Goal: Task Accomplishment & Management: Manage account settings

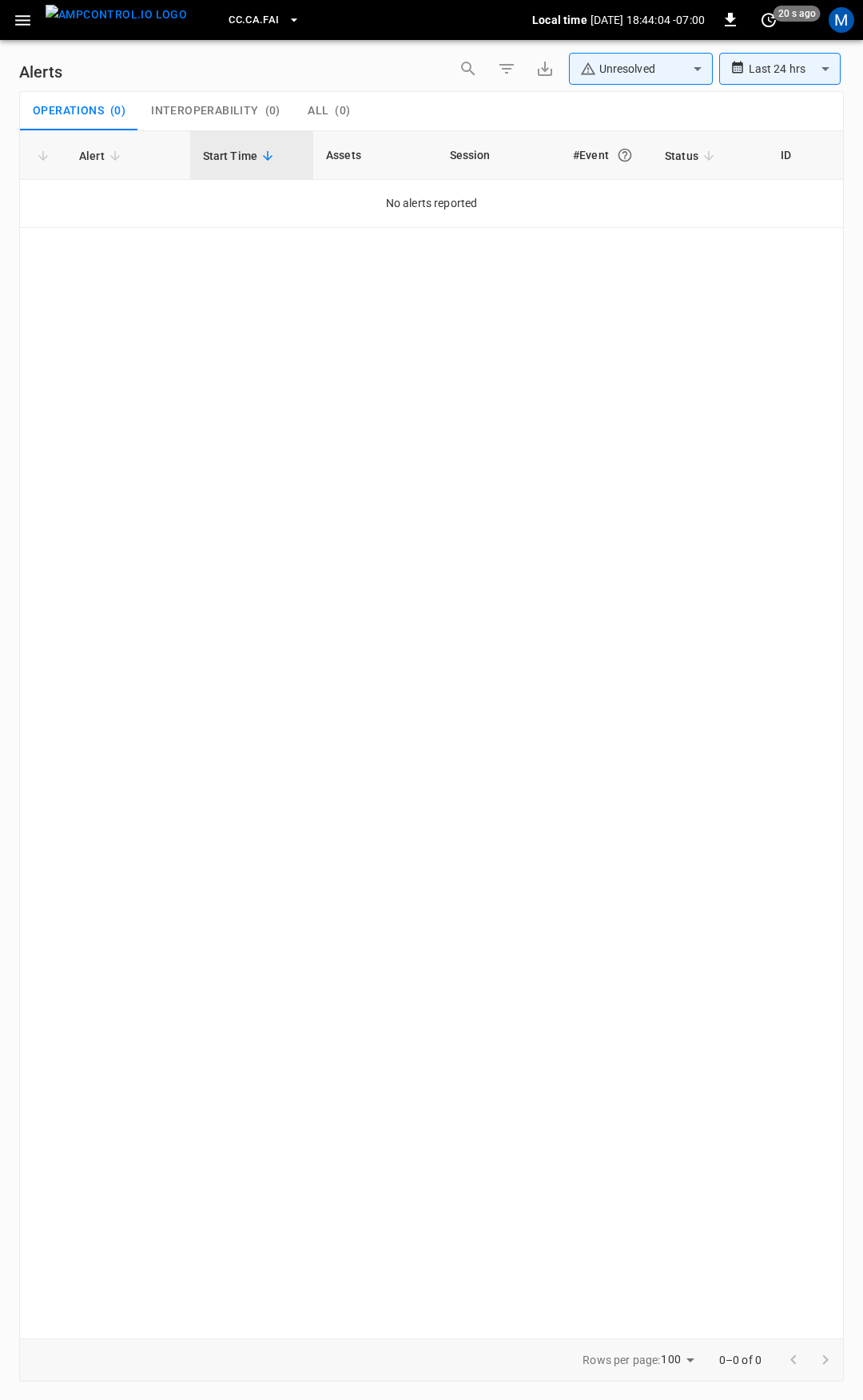
drag, startPoint x: 16, startPoint y: 17, endPoint x: 24, endPoint y: 29, distance: 14.4
click at [16, 17] on icon "button" at bounding box center [23, 20] width 20 height 20
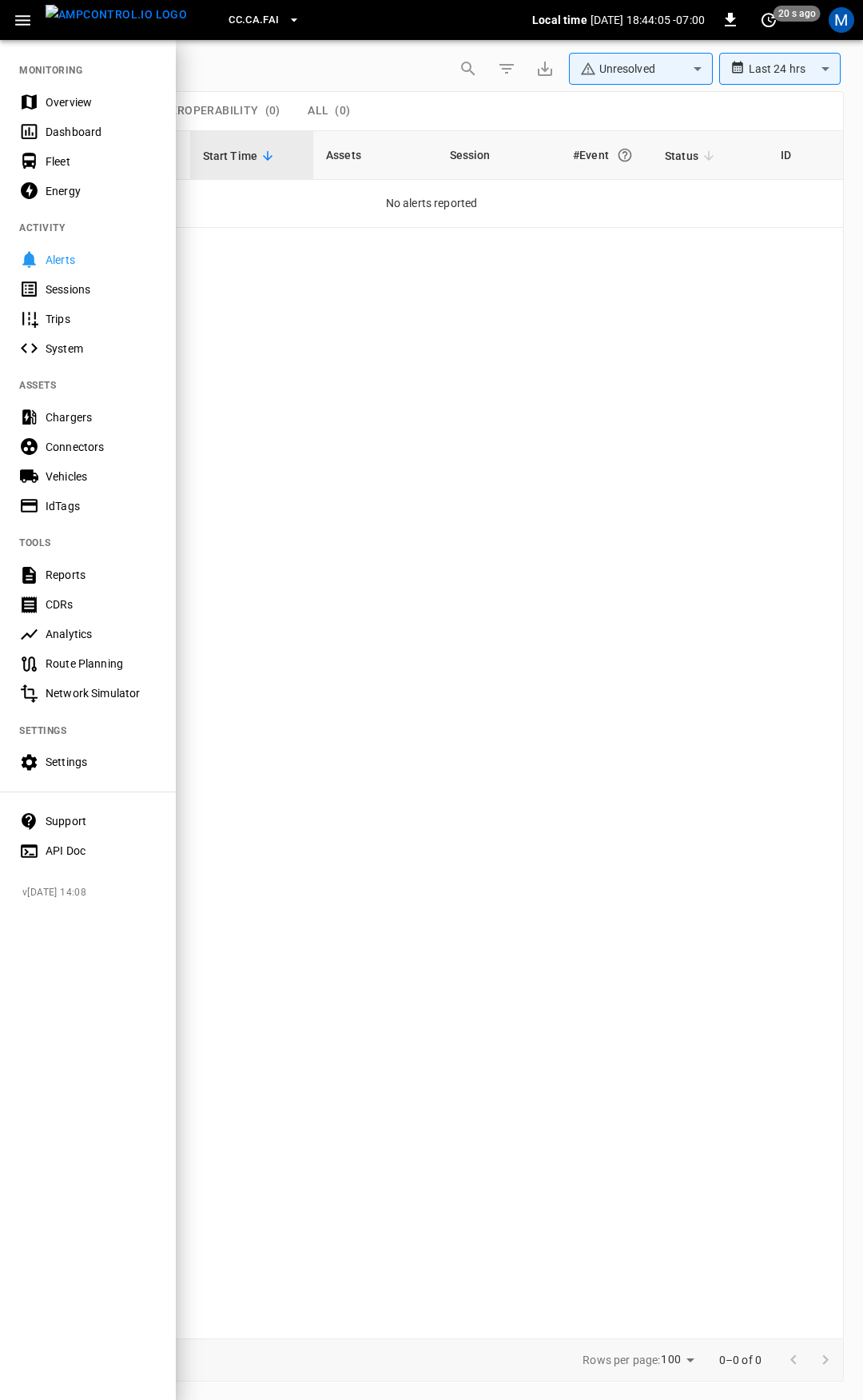
click at [86, 101] on div "Overview" at bounding box center [101, 102] width 111 height 16
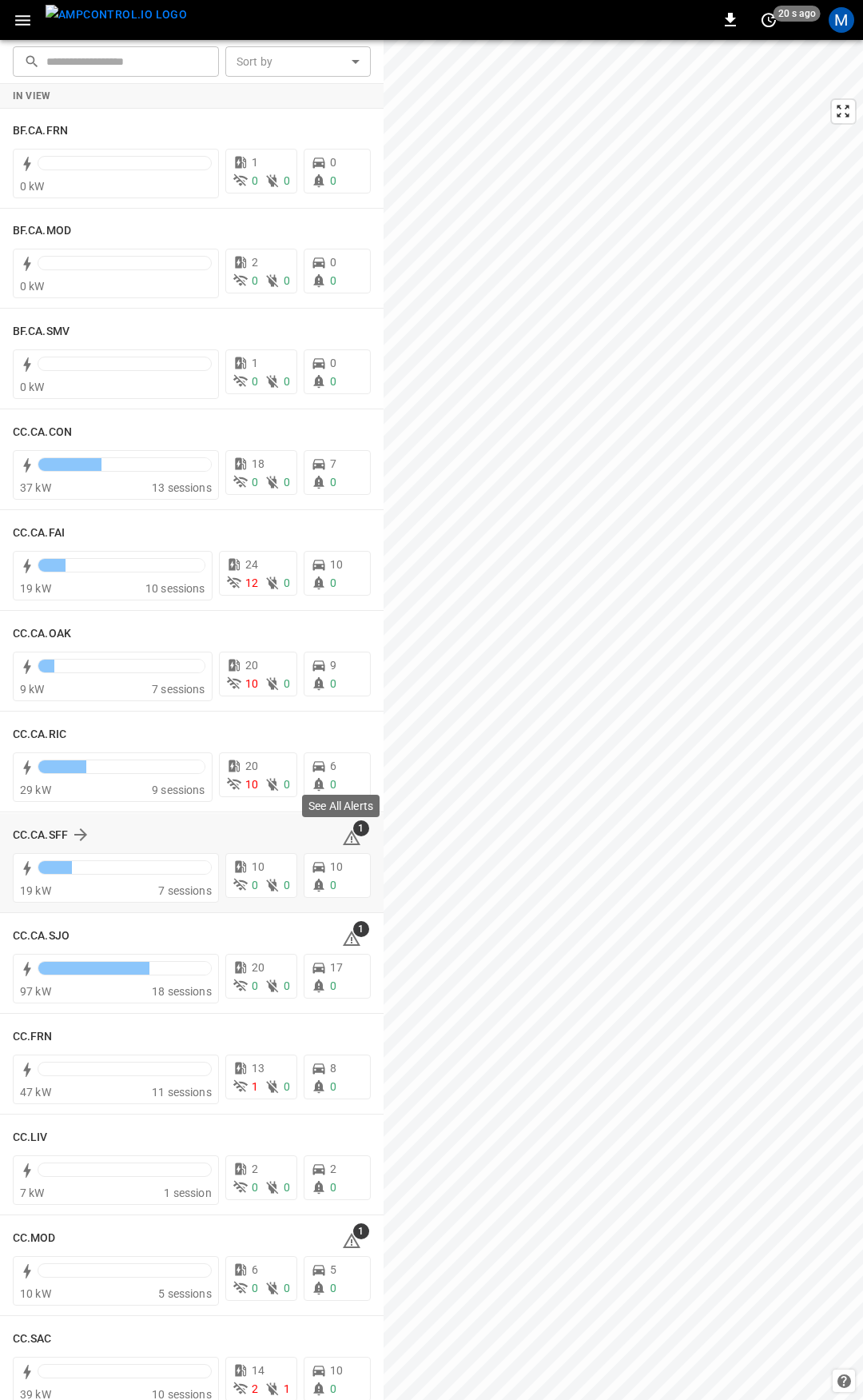
click at [342, 830] on icon at bounding box center [351, 837] width 19 height 19
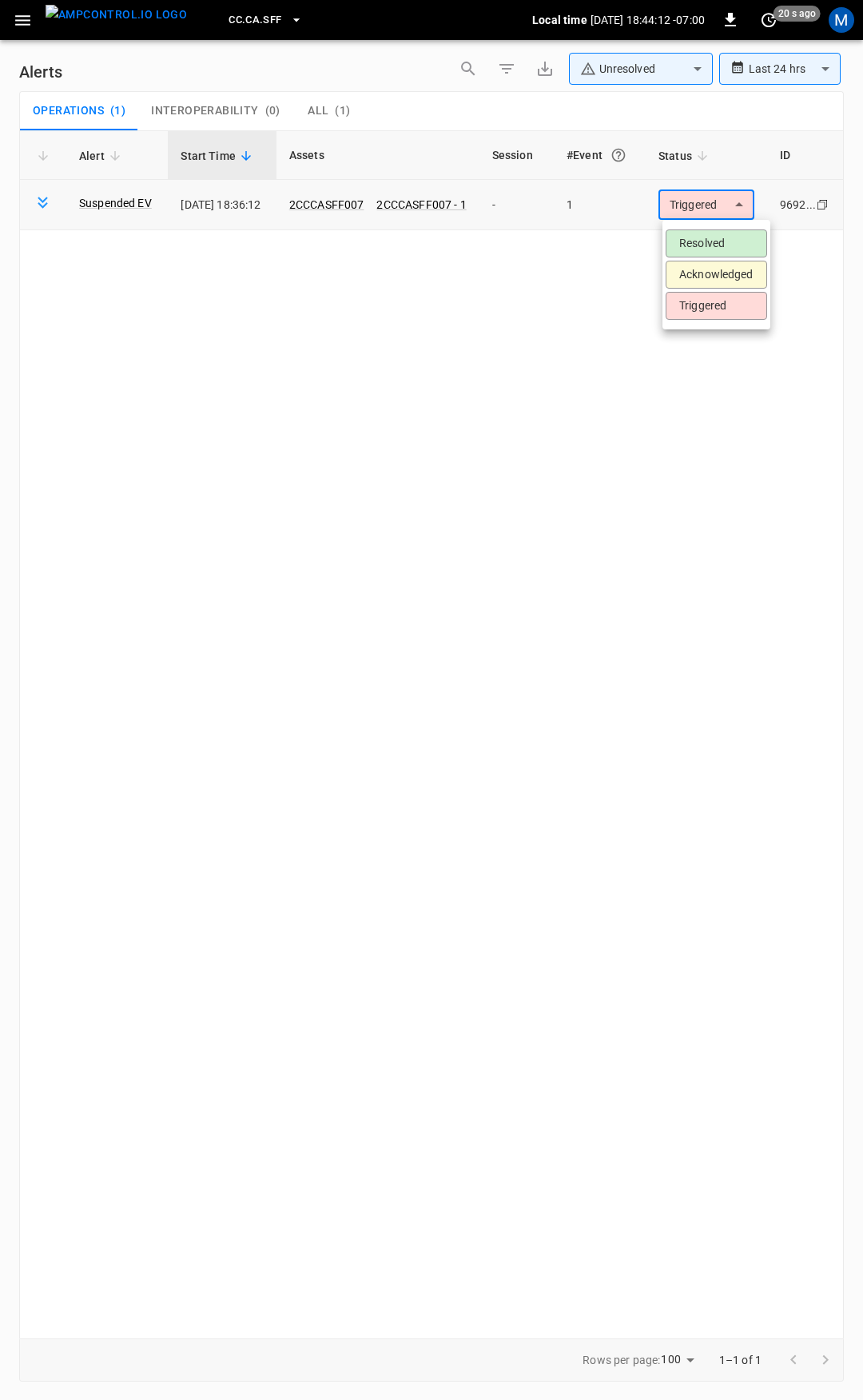
click at [715, 206] on body "**********" at bounding box center [431, 697] width 863 height 1394
click at [715, 234] on li "Resolved" at bounding box center [717, 243] width 102 height 28
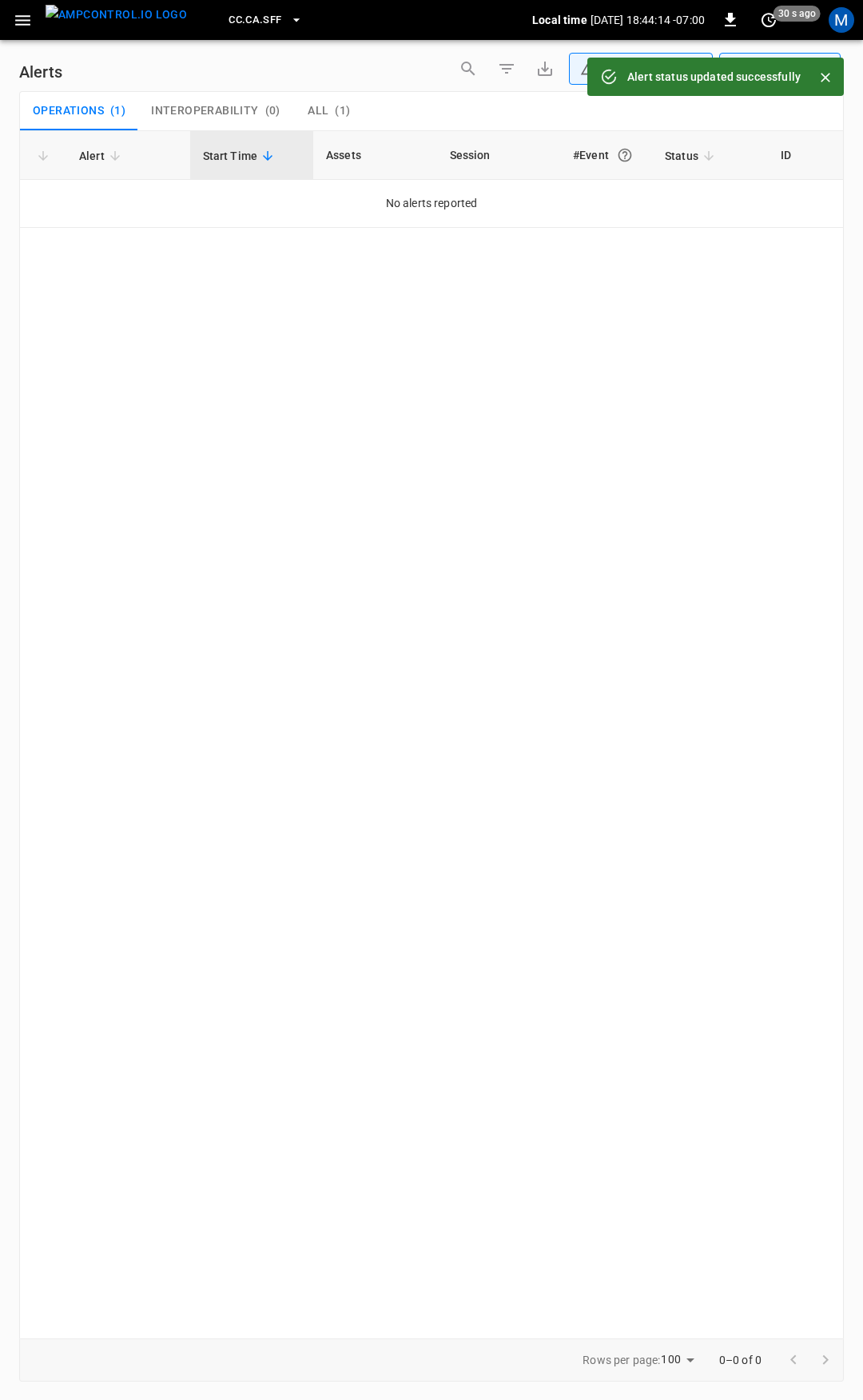
click at [24, 21] on icon "button" at bounding box center [22, 20] width 15 height 10
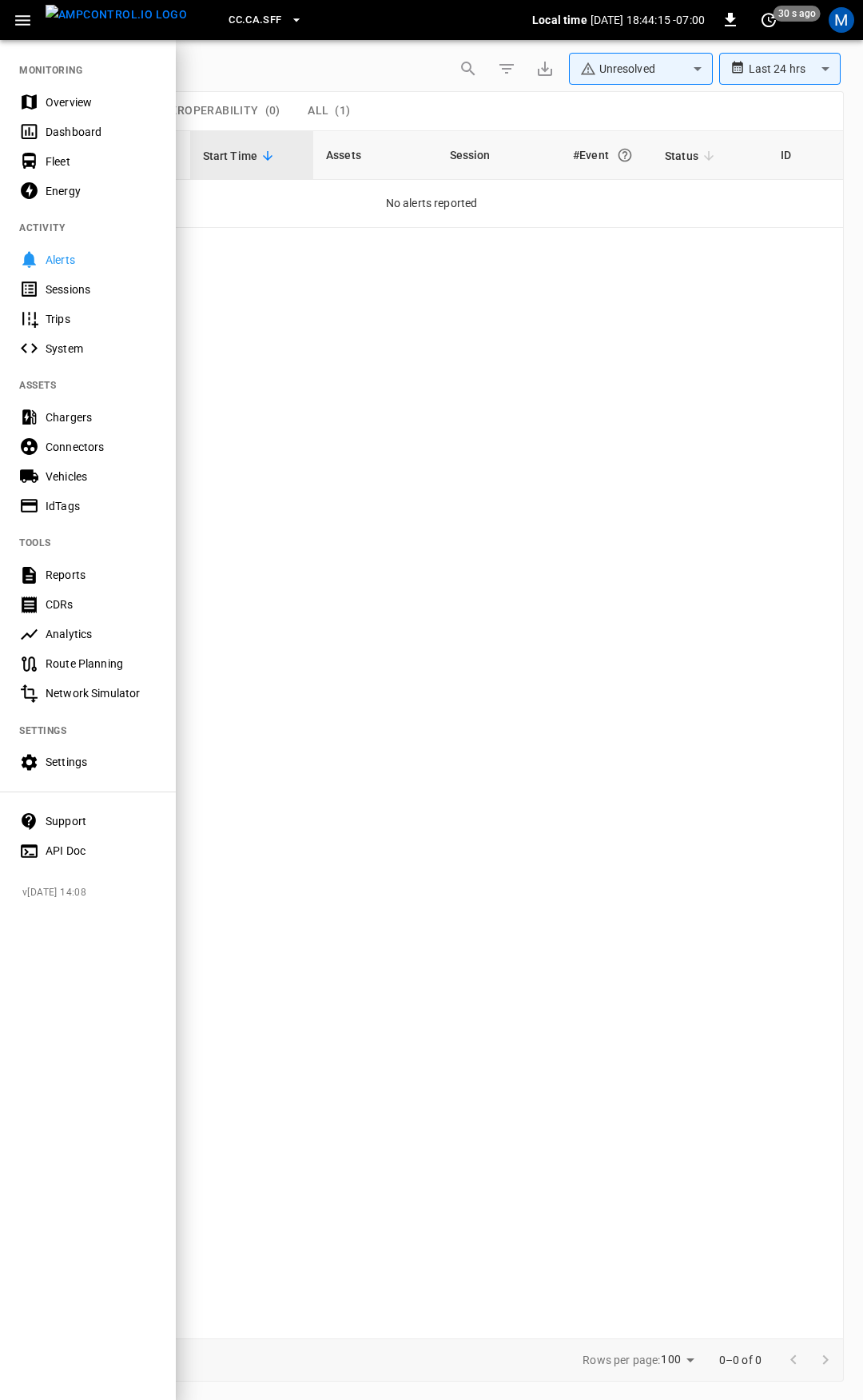
click at [82, 112] on div "Overview" at bounding box center [88, 102] width 176 height 30
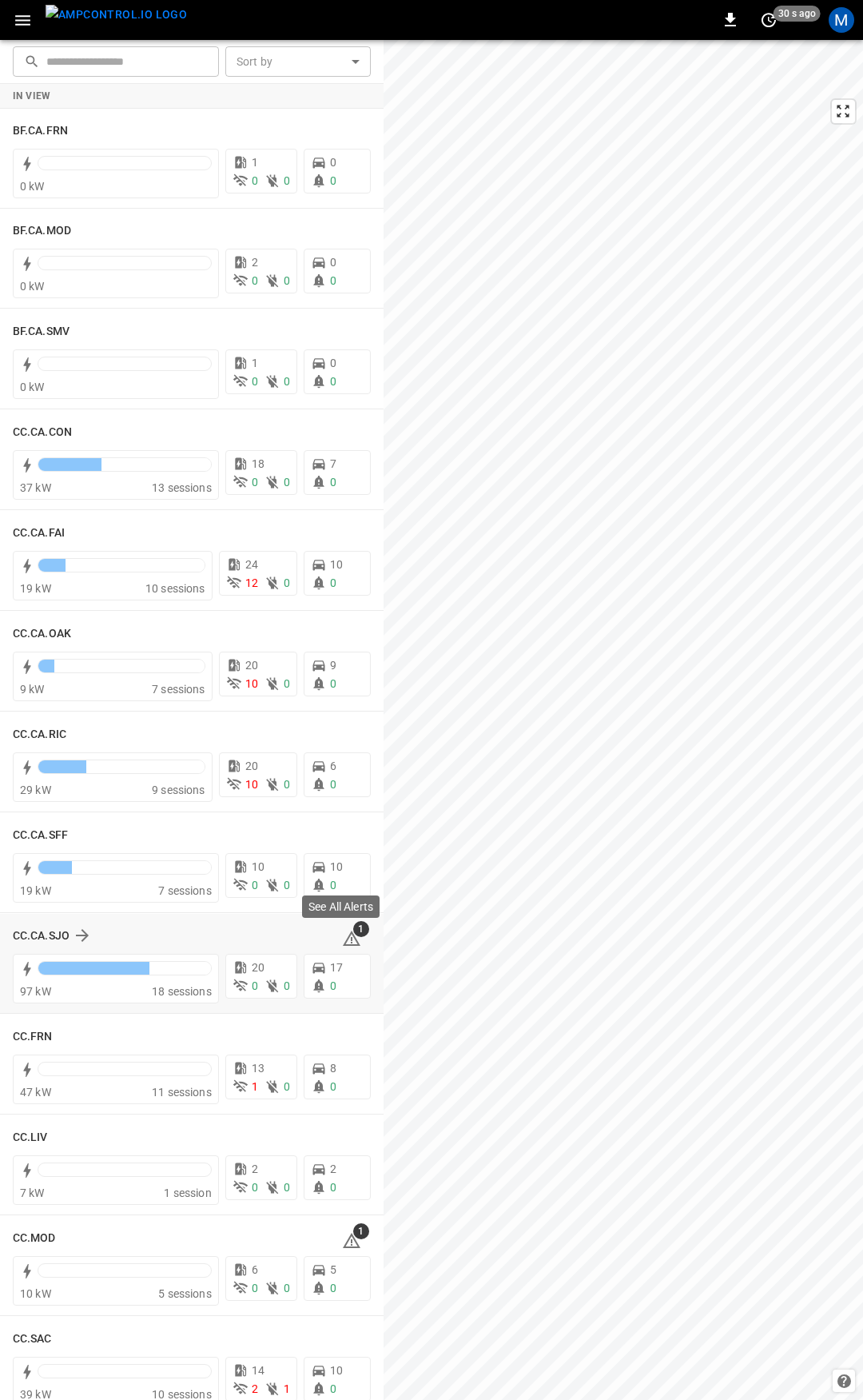
click at [351, 940] on icon at bounding box center [352, 940] width 2 height 6
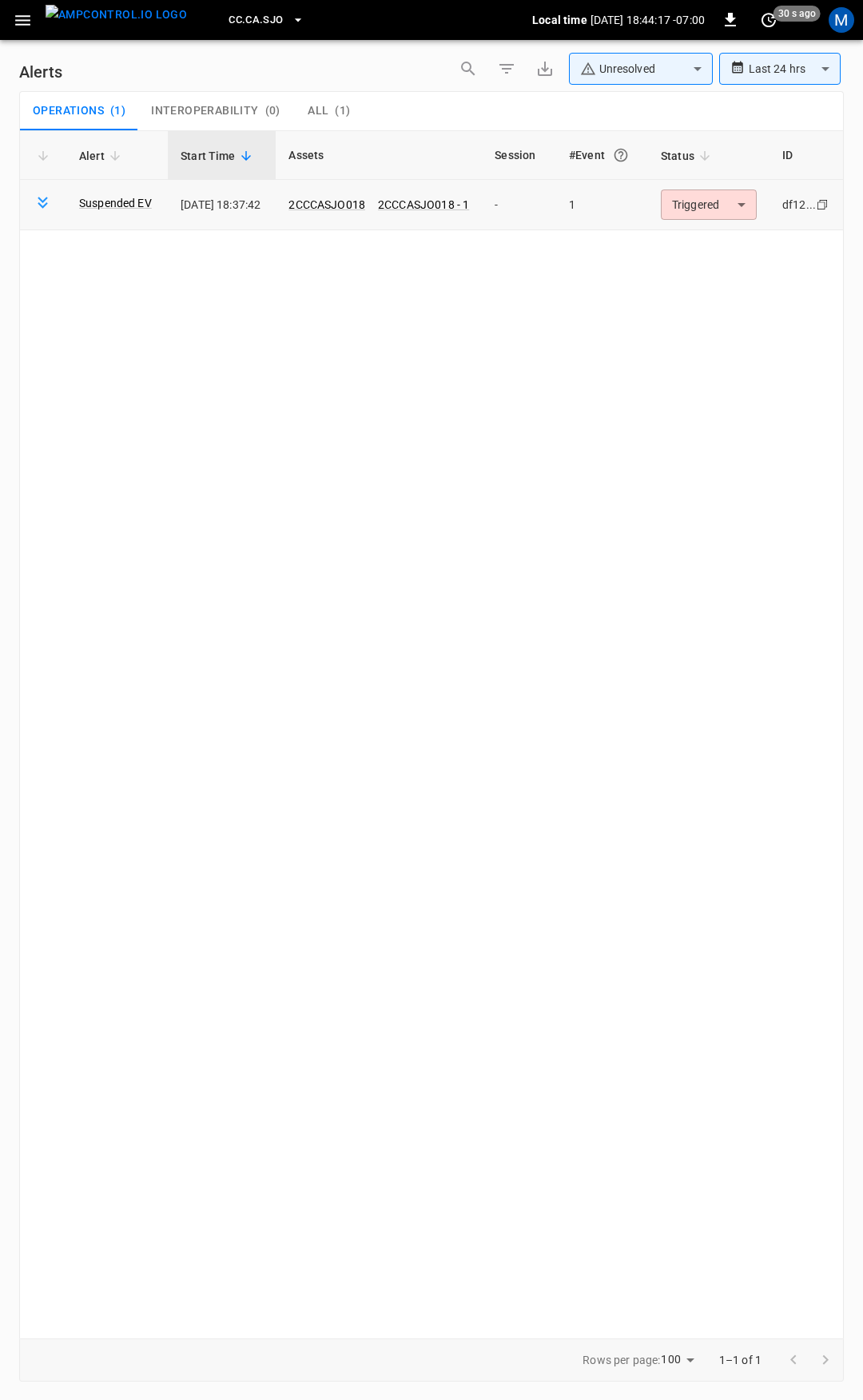
click at [723, 213] on body "**********" at bounding box center [431, 697] width 863 height 1394
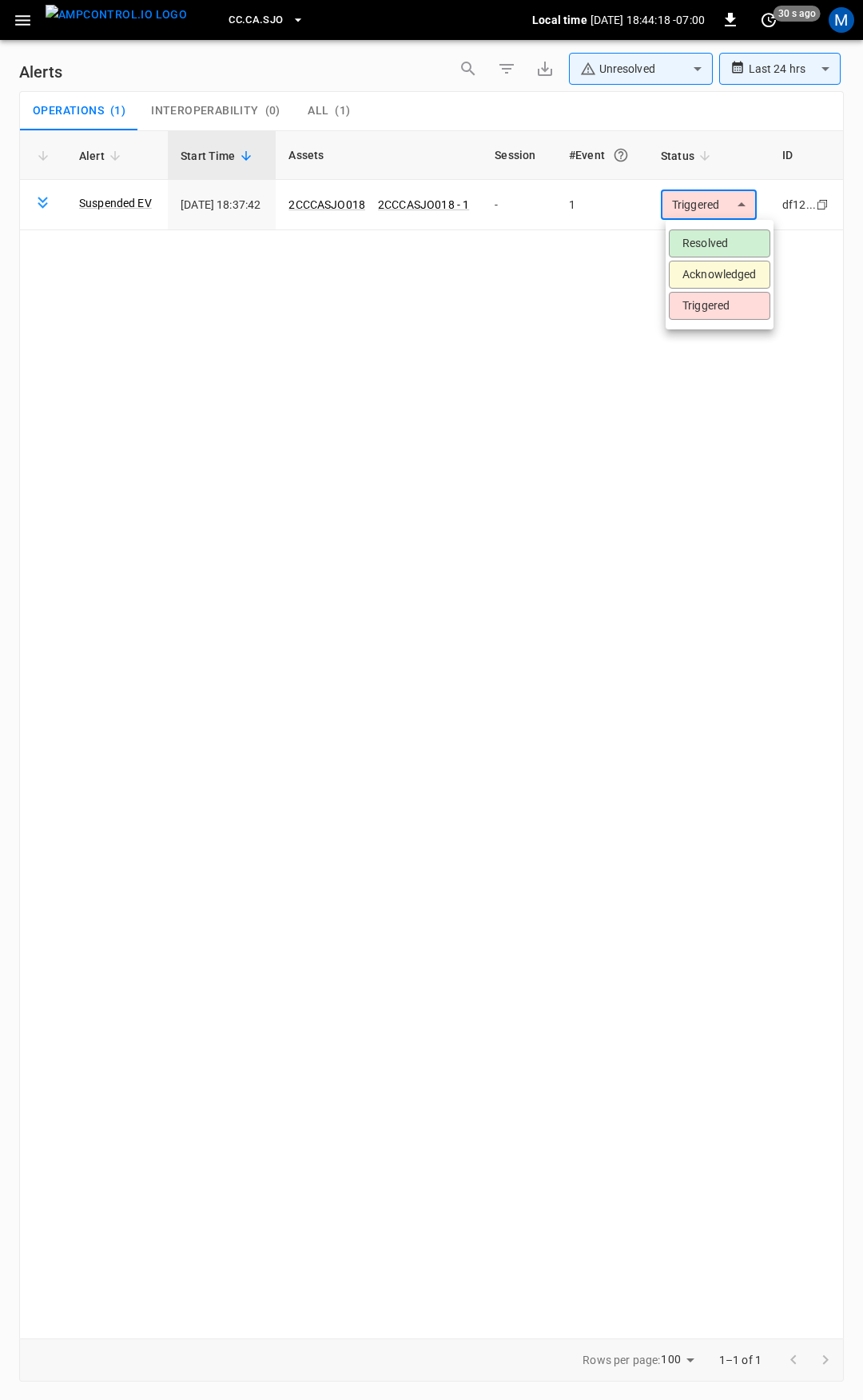
click at [724, 245] on li "Resolved" at bounding box center [720, 243] width 102 height 28
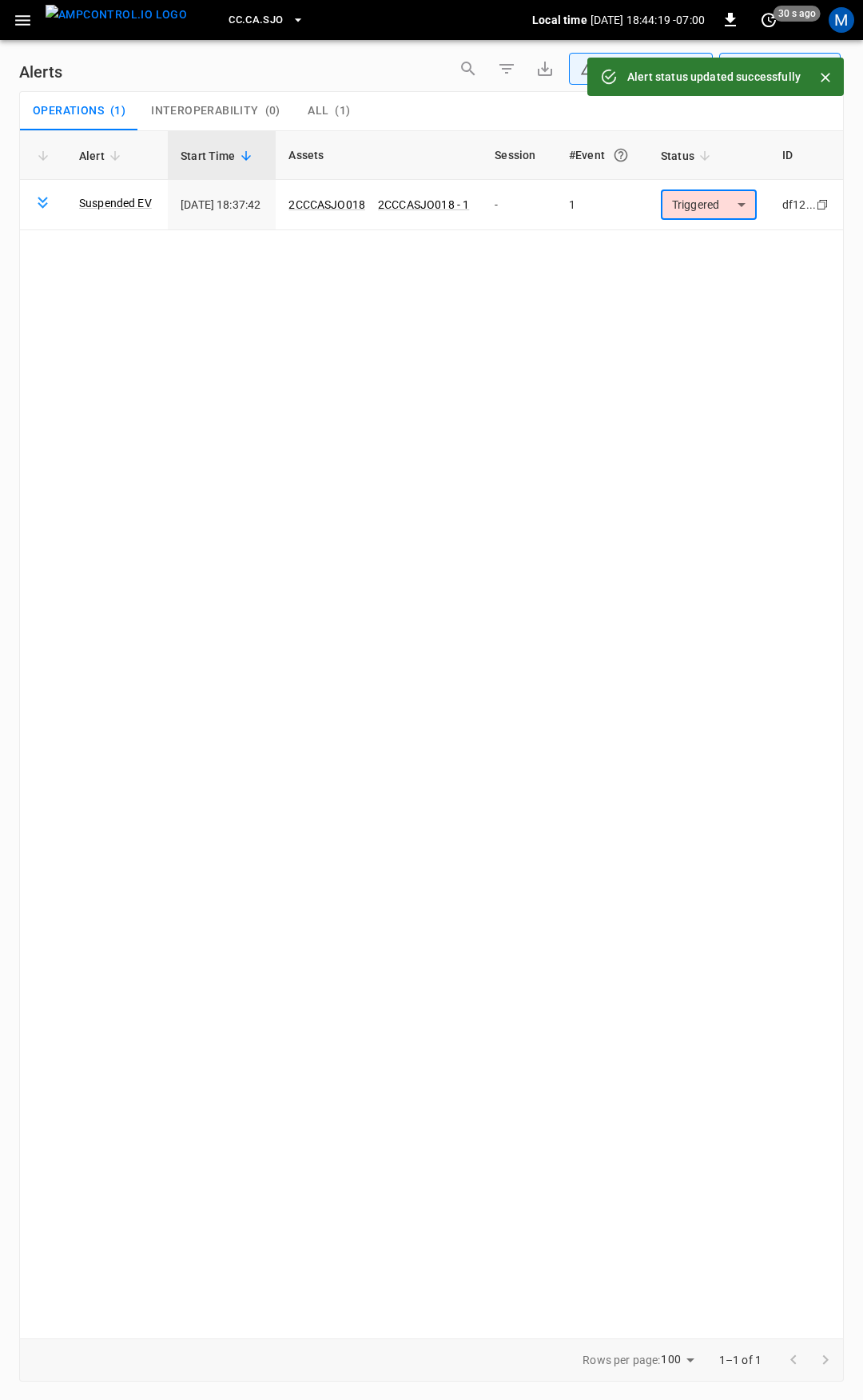
drag, startPoint x: 22, startPoint y: 19, endPoint x: 27, endPoint y: 32, distance: 14.0
click at [22, 20] on icon "button" at bounding box center [22, 20] width 15 height 10
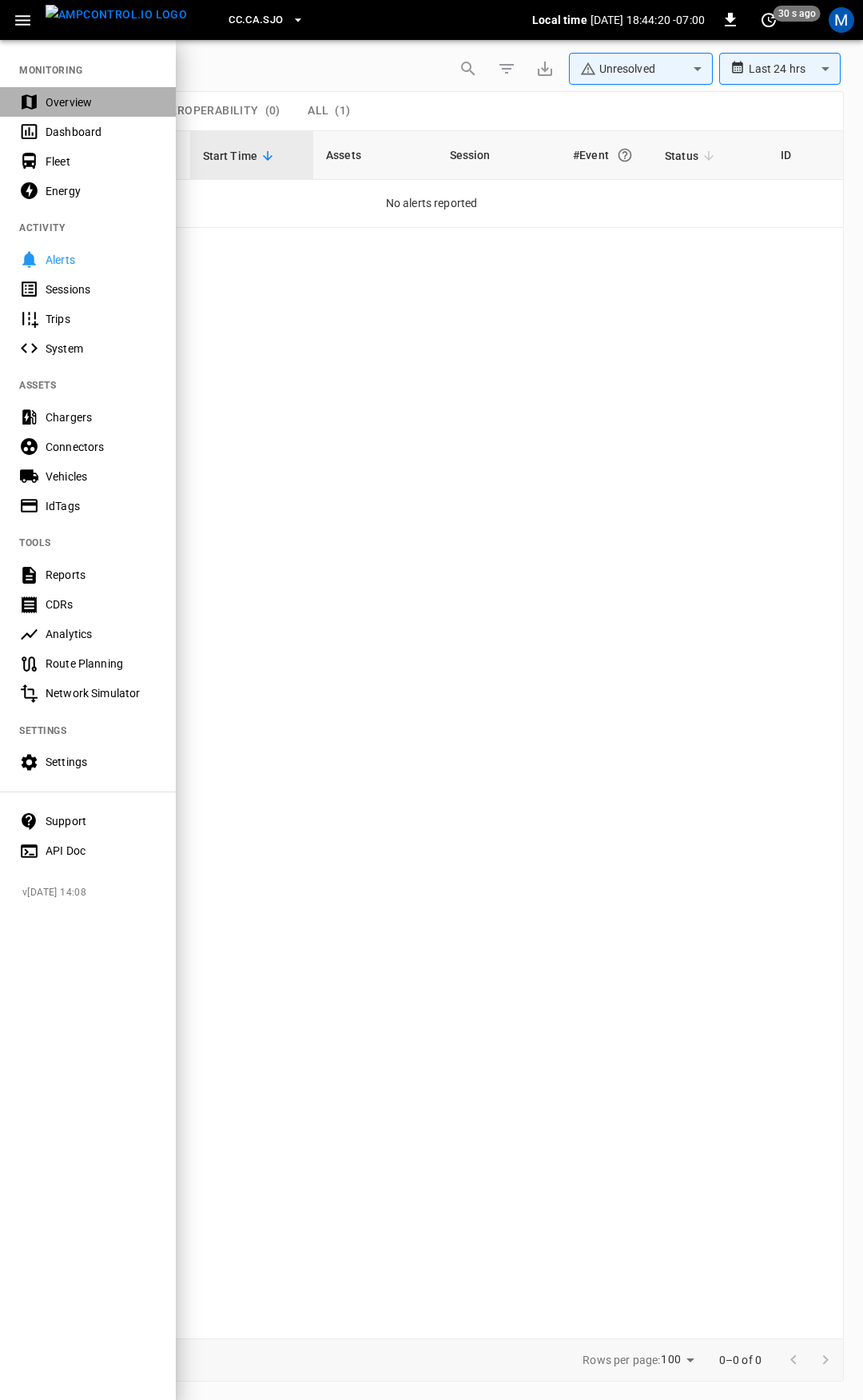
click at [86, 102] on div "Overview" at bounding box center [101, 102] width 111 height 16
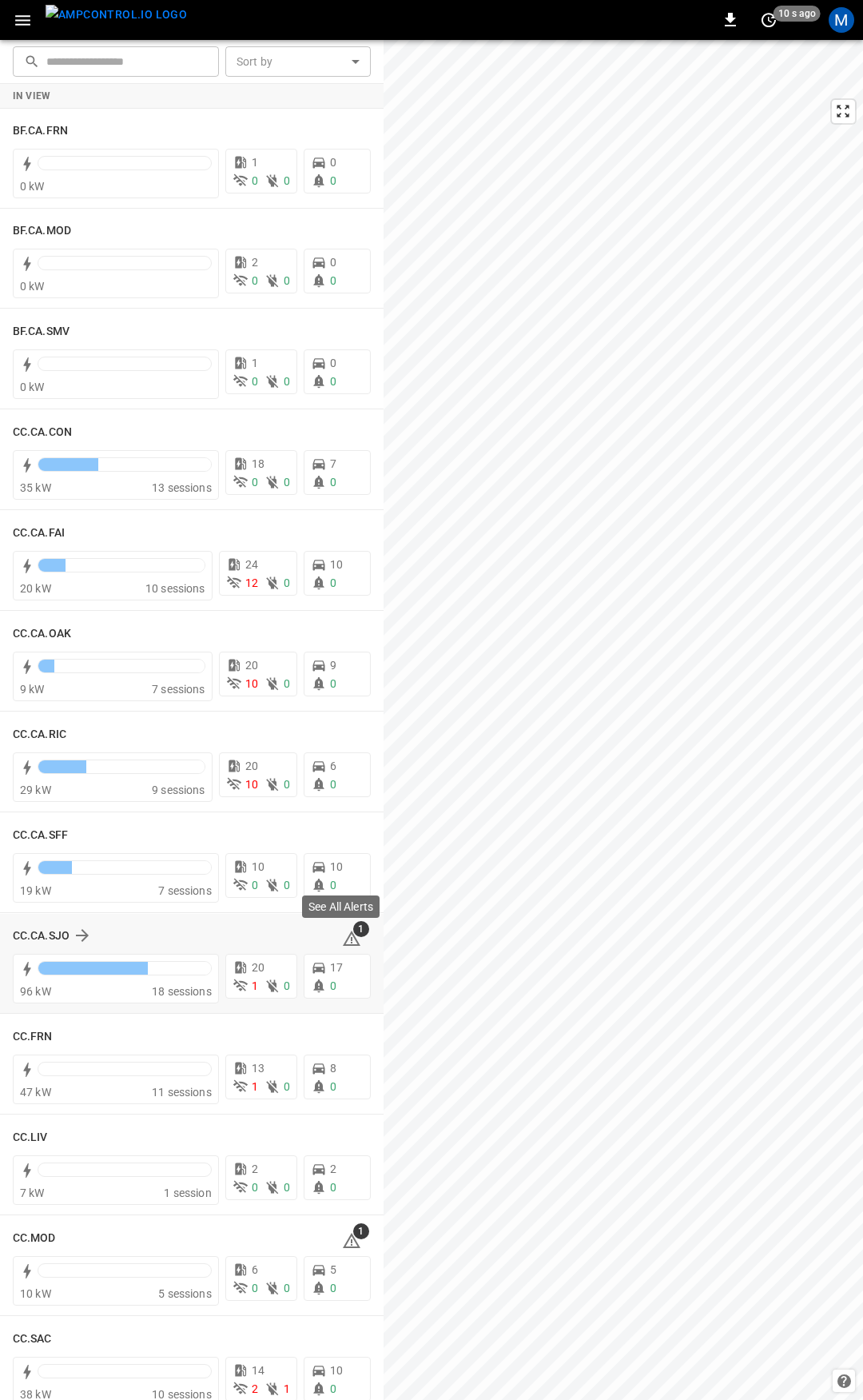
click at [344, 938] on icon at bounding box center [351, 938] width 19 height 19
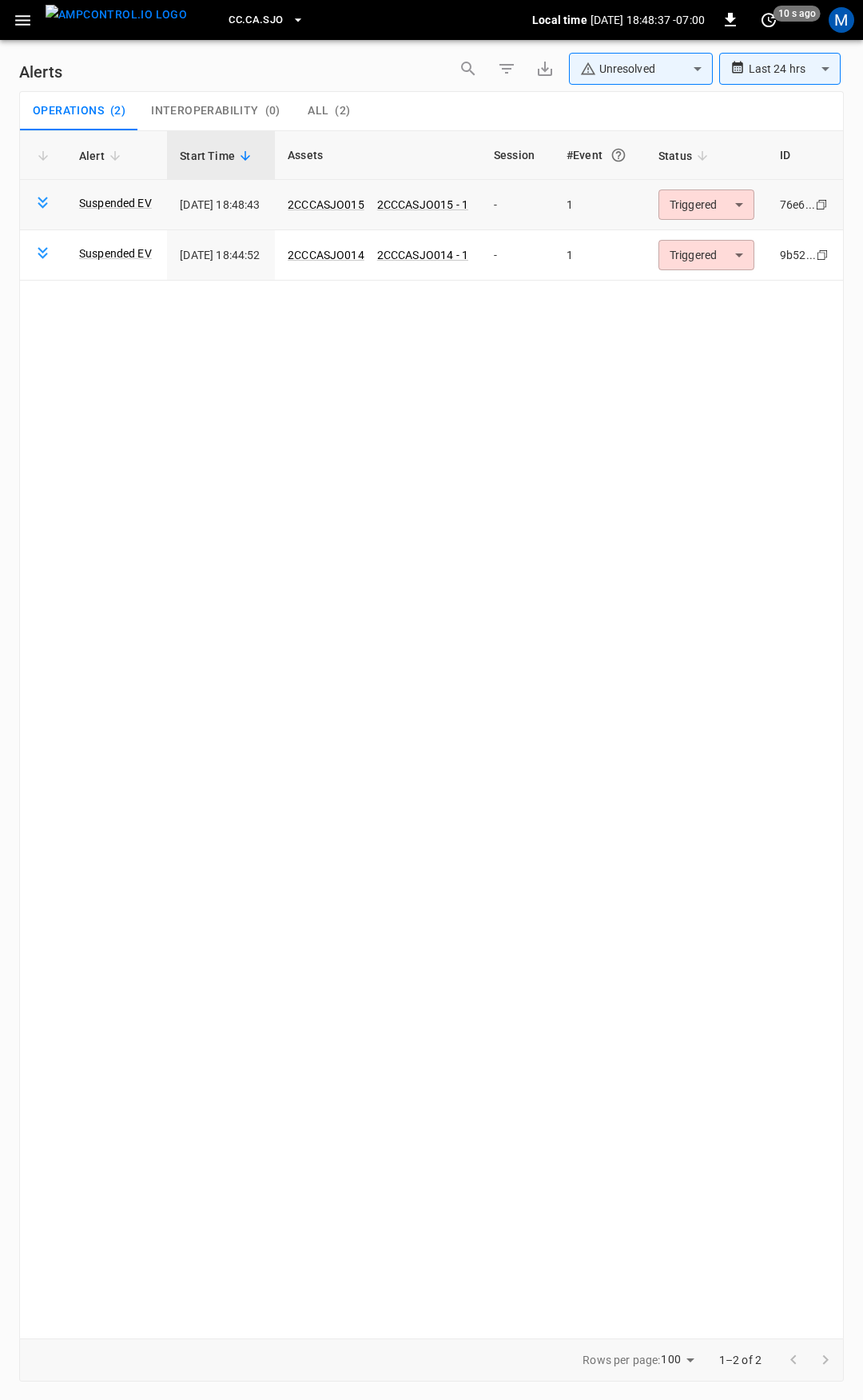
click at [720, 201] on body "**********" at bounding box center [431, 697] width 863 height 1394
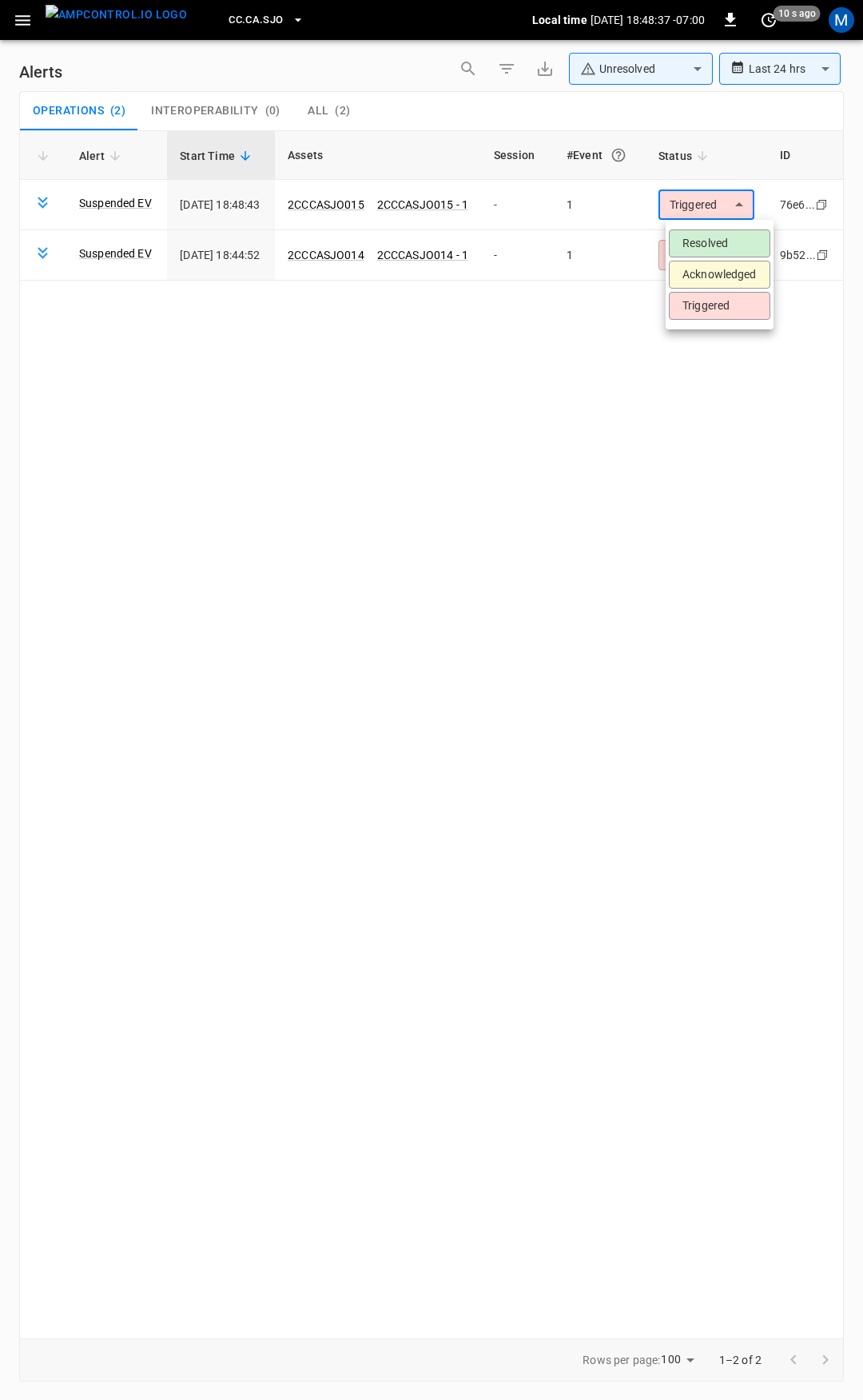
click at [718, 227] on ul "Resolved Acknowledged Triggered" at bounding box center [720, 275] width 108 height 110
click at [720, 251] on li "Resolved" at bounding box center [720, 243] width 102 height 28
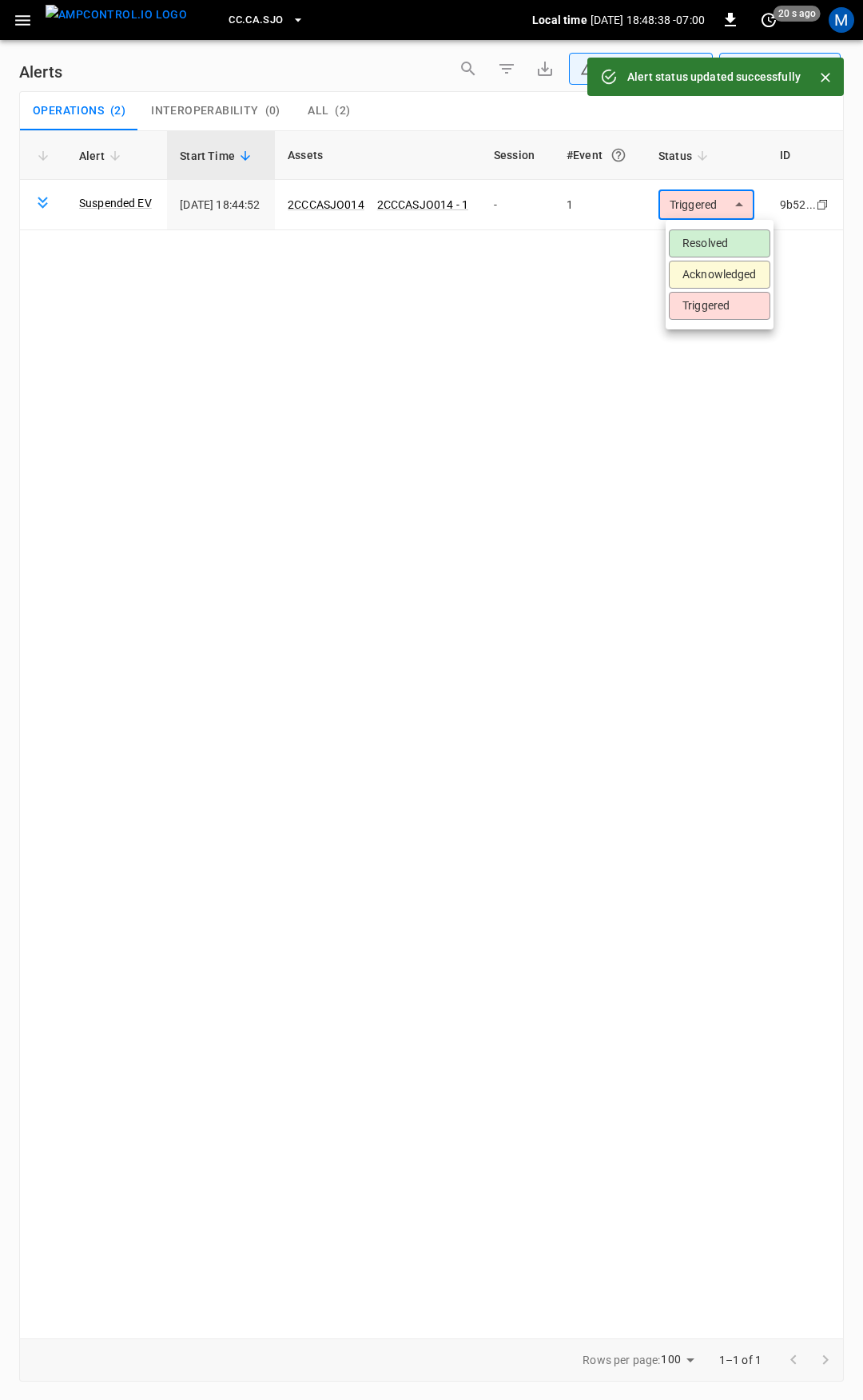
click at [727, 211] on body "**********" at bounding box center [431, 697] width 863 height 1394
click at [724, 241] on li "Resolved" at bounding box center [720, 243] width 102 height 28
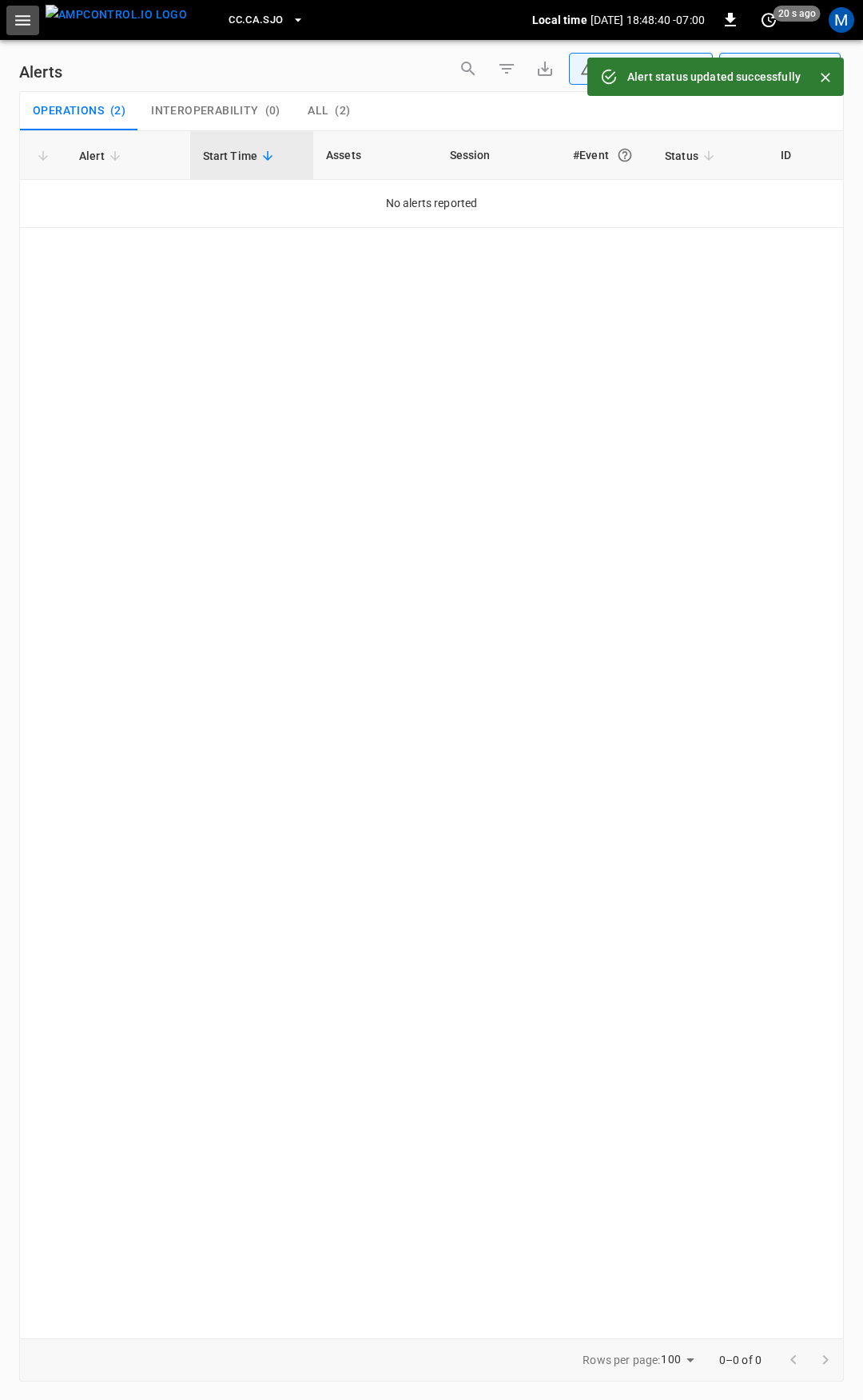
click at [23, 26] on icon "button" at bounding box center [23, 20] width 20 height 20
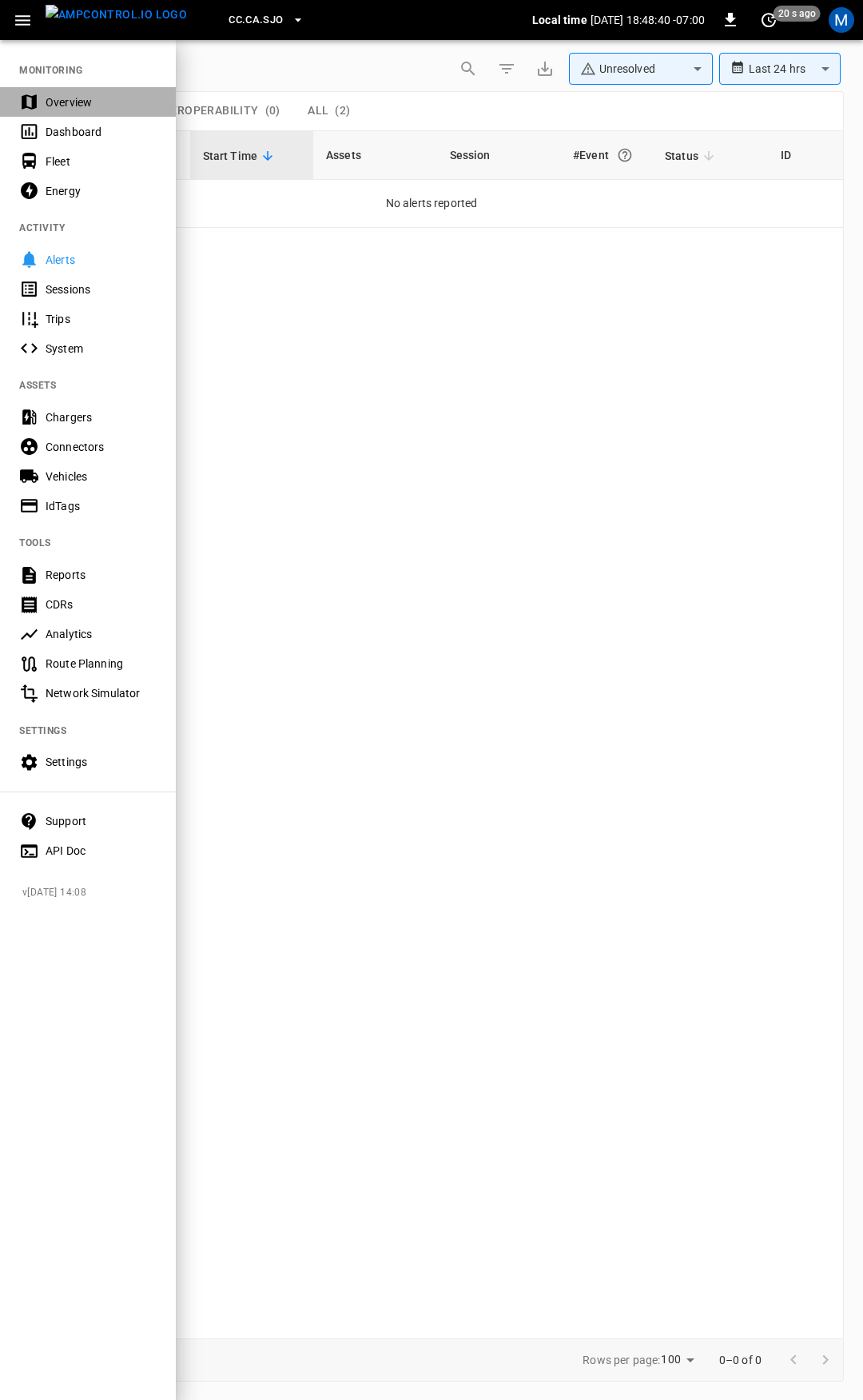
drag, startPoint x: 50, startPoint y: 98, endPoint x: 415, endPoint y: 336, distance: 436.1
click at [50, 98] on div "Overview" at bounding box center [101, 102] width 111 height 16
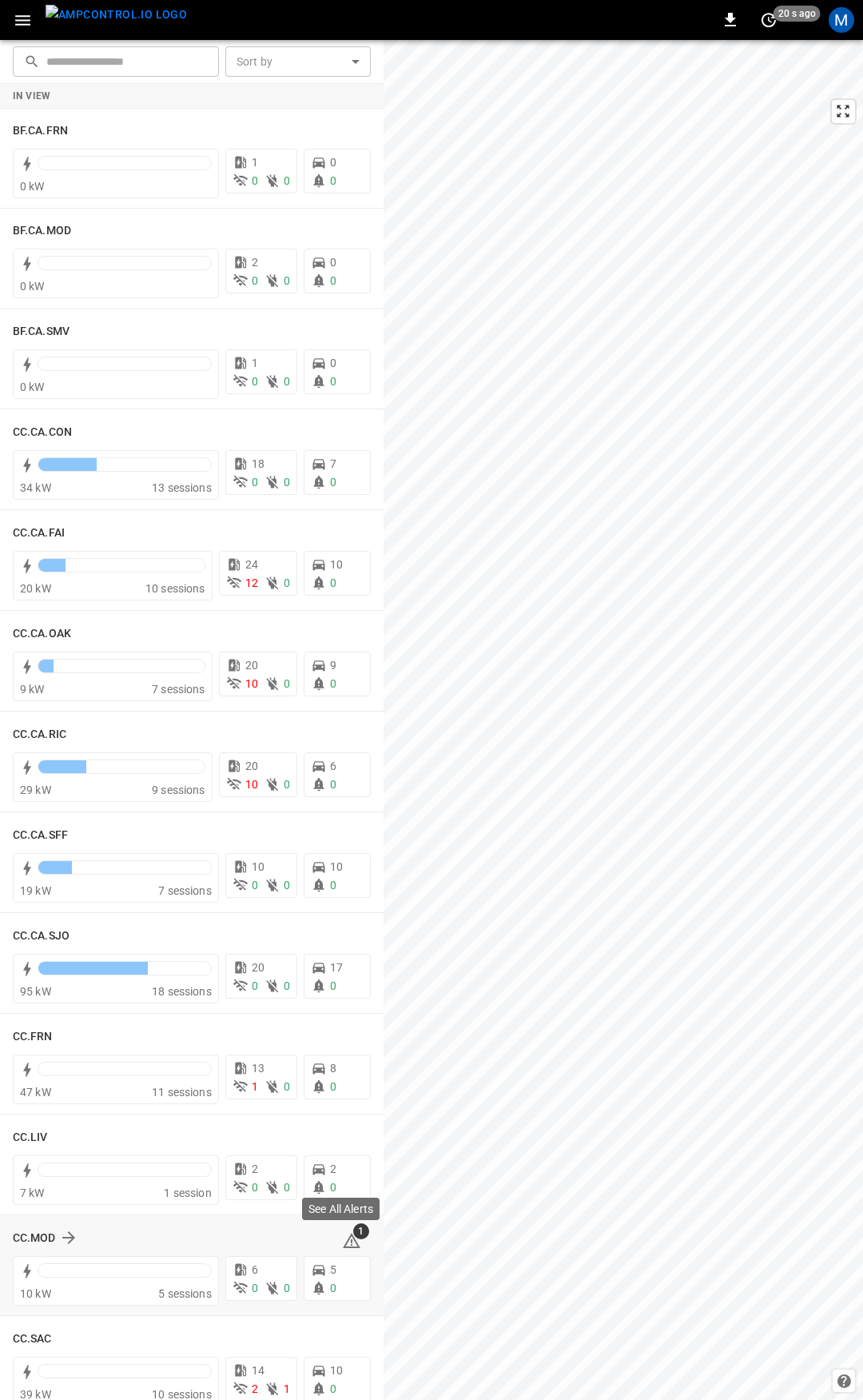
click at [342, 1232] on icon at bounding box center [351, 1240] width 19 height 19
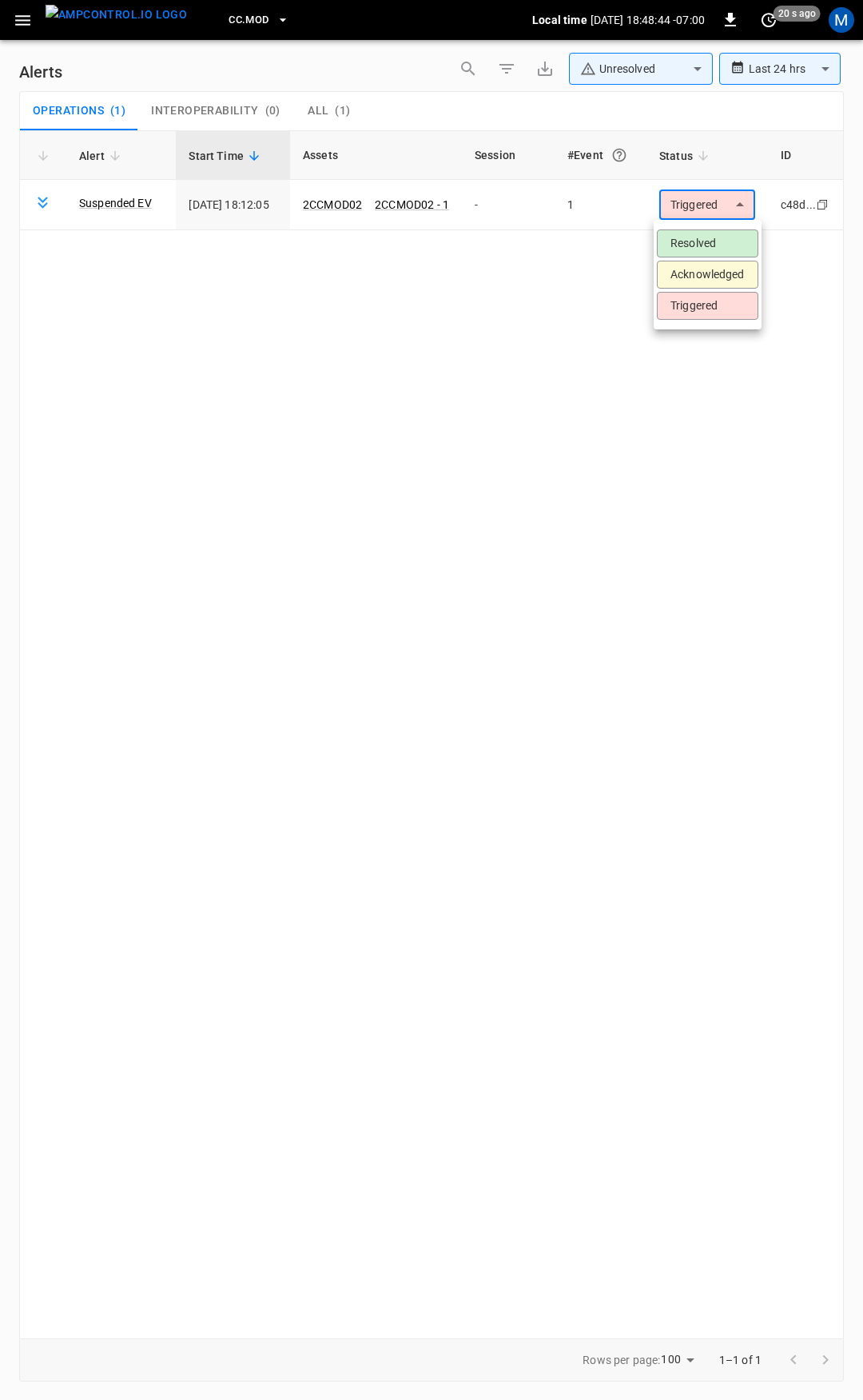
click at [709, 205] on body "**********" at bounding box center [431, 697] width 863 height 1394
click at [706, 246] on li "Resolved" at bounding box center [708, 243] width 102 height 28
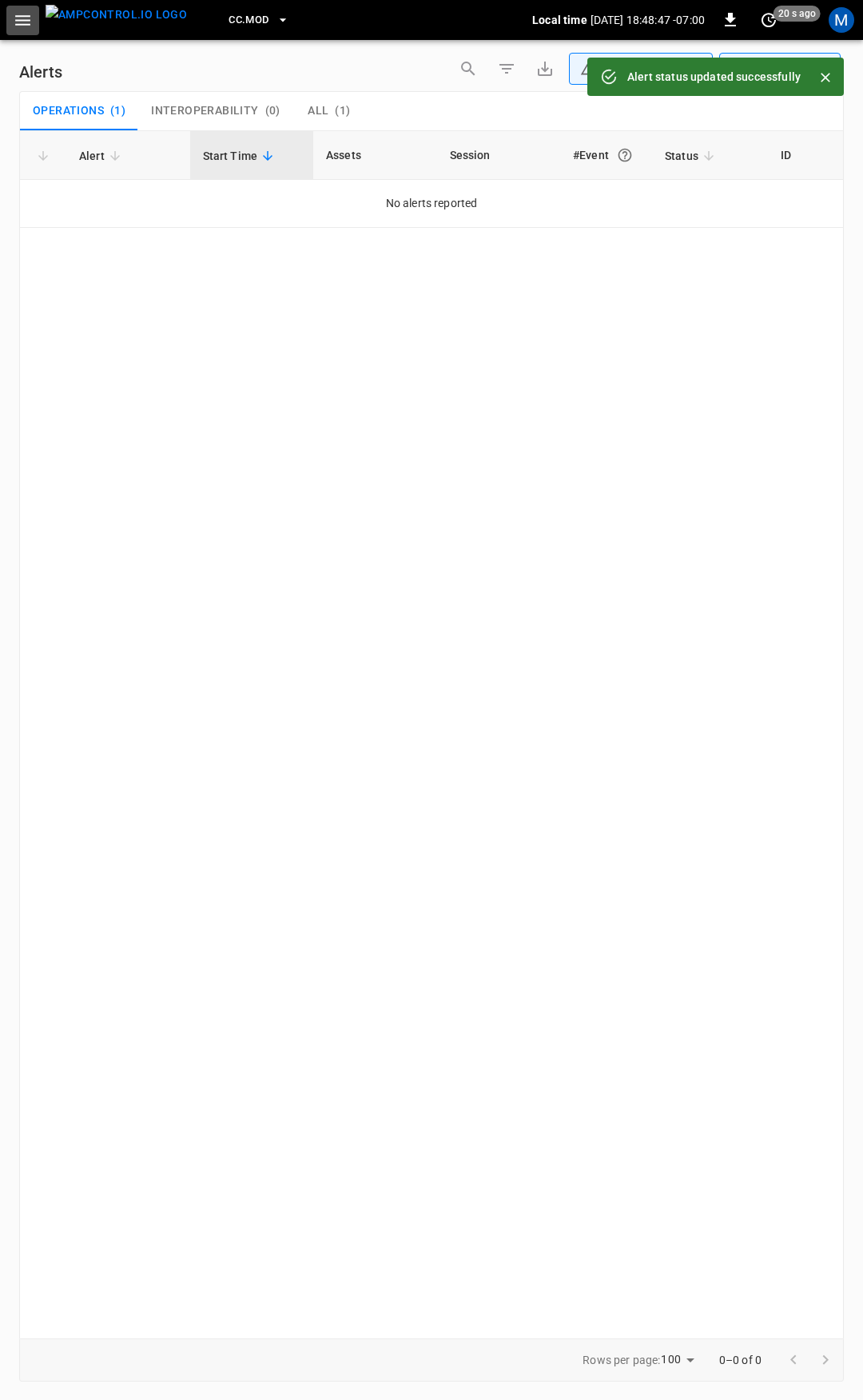
click at [14, 24] on icon "button" at bounding box center [23, 20] width 20 height 20
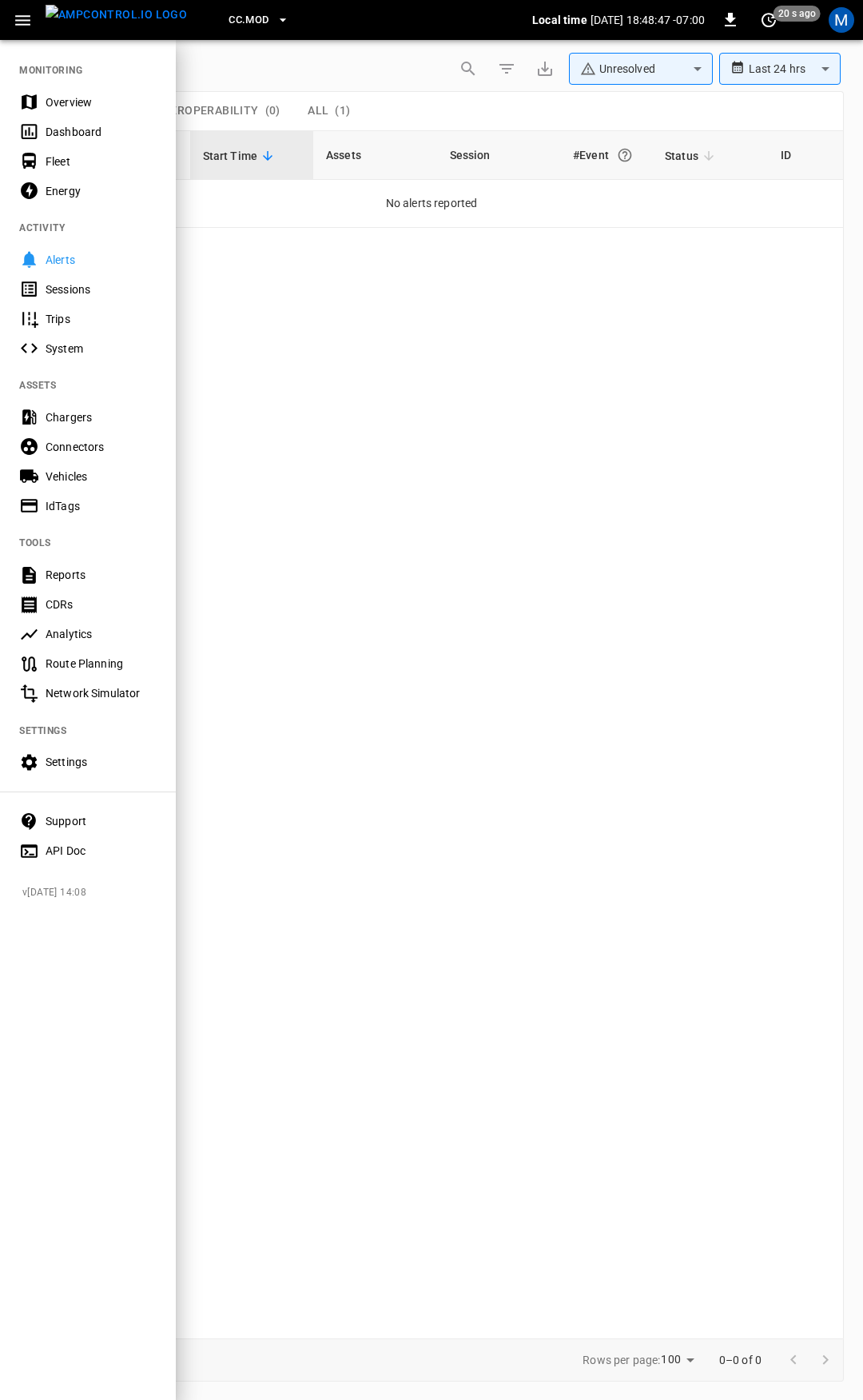
click at [113, 103] on div "Overview" at bounding box center [101, 102] width 111 height 16
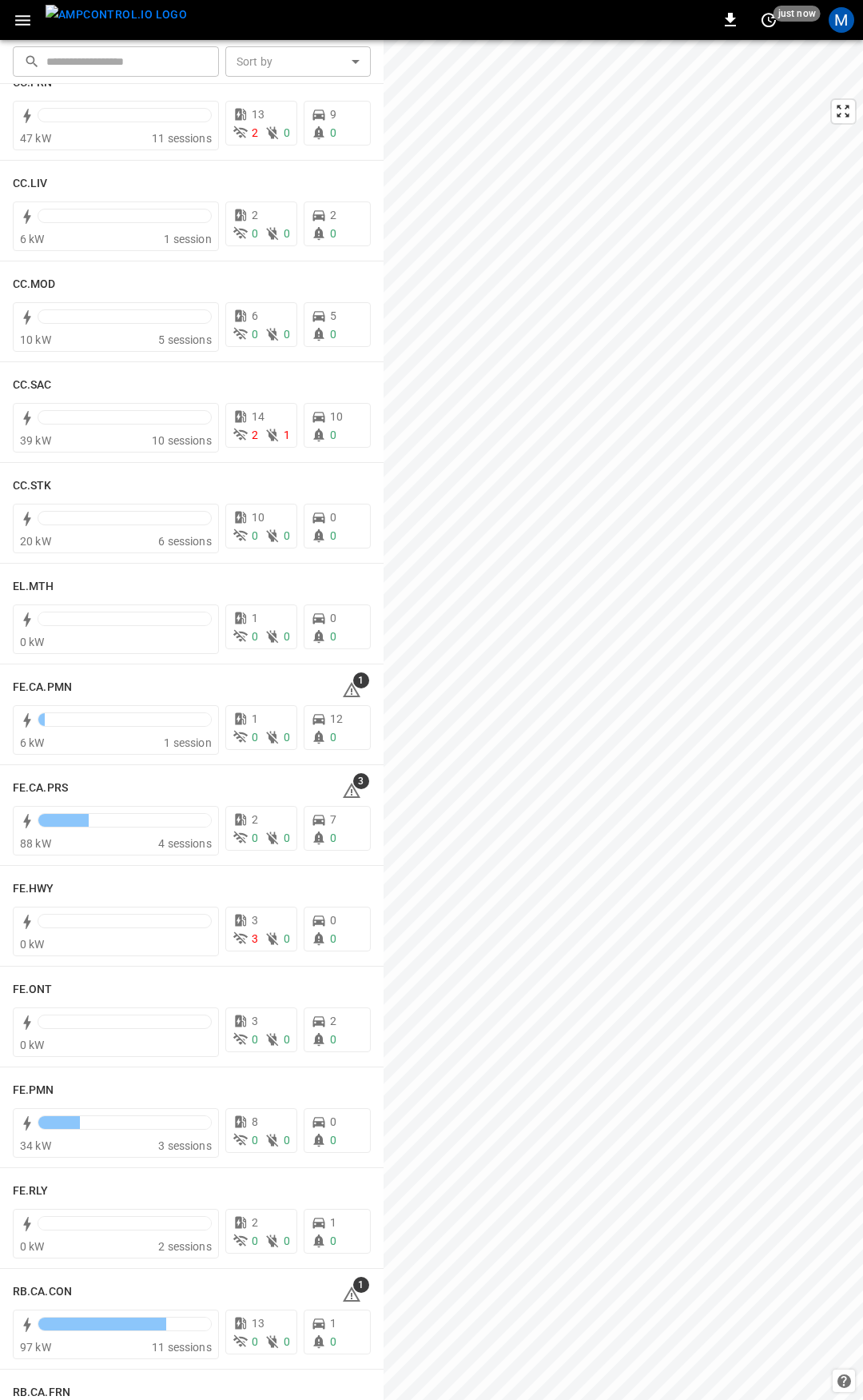
scroll to position [1032, 0]
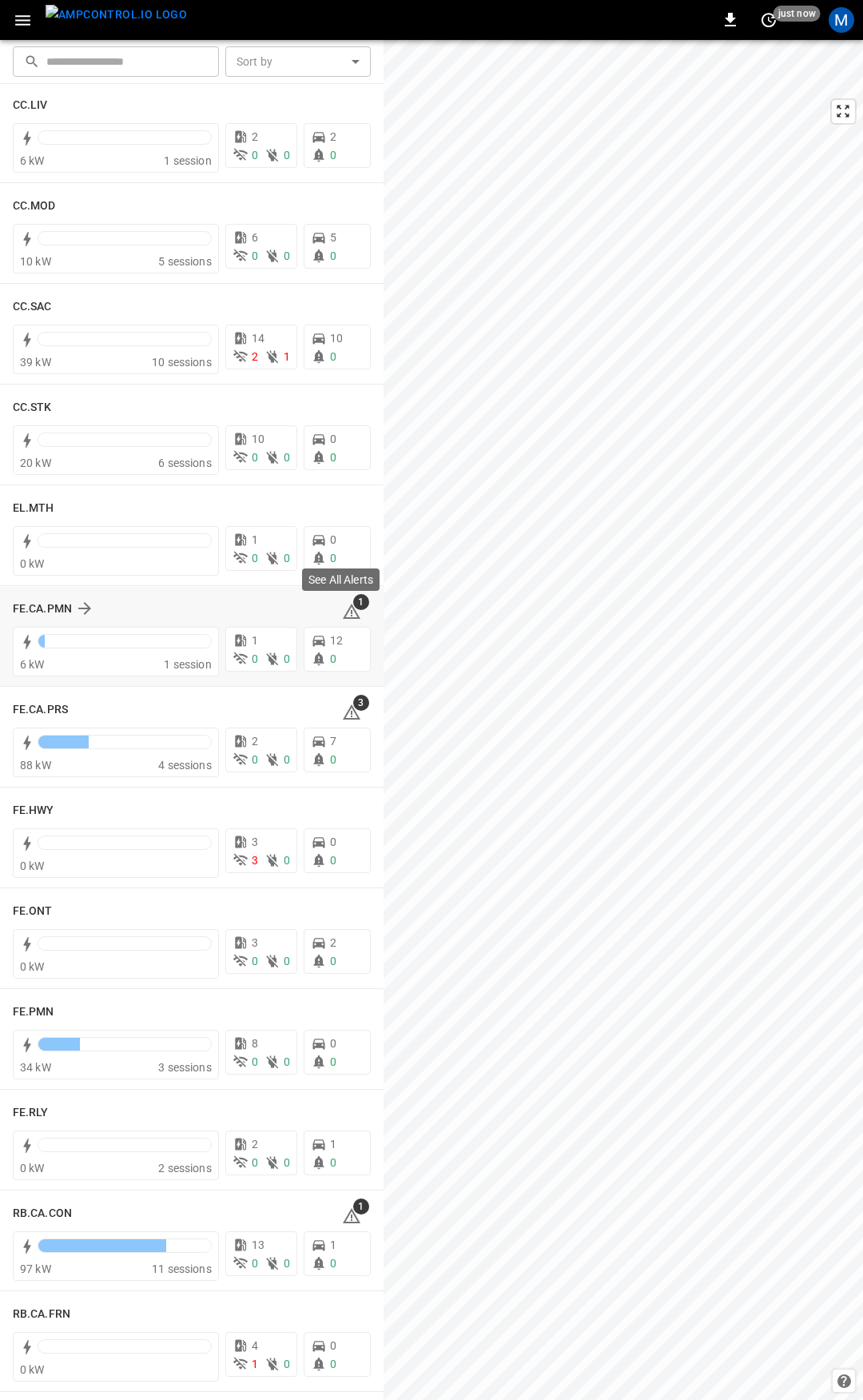
click at [347, 601] on div "See All Alerts" at bounding box center [341, 584] width 81 height 35
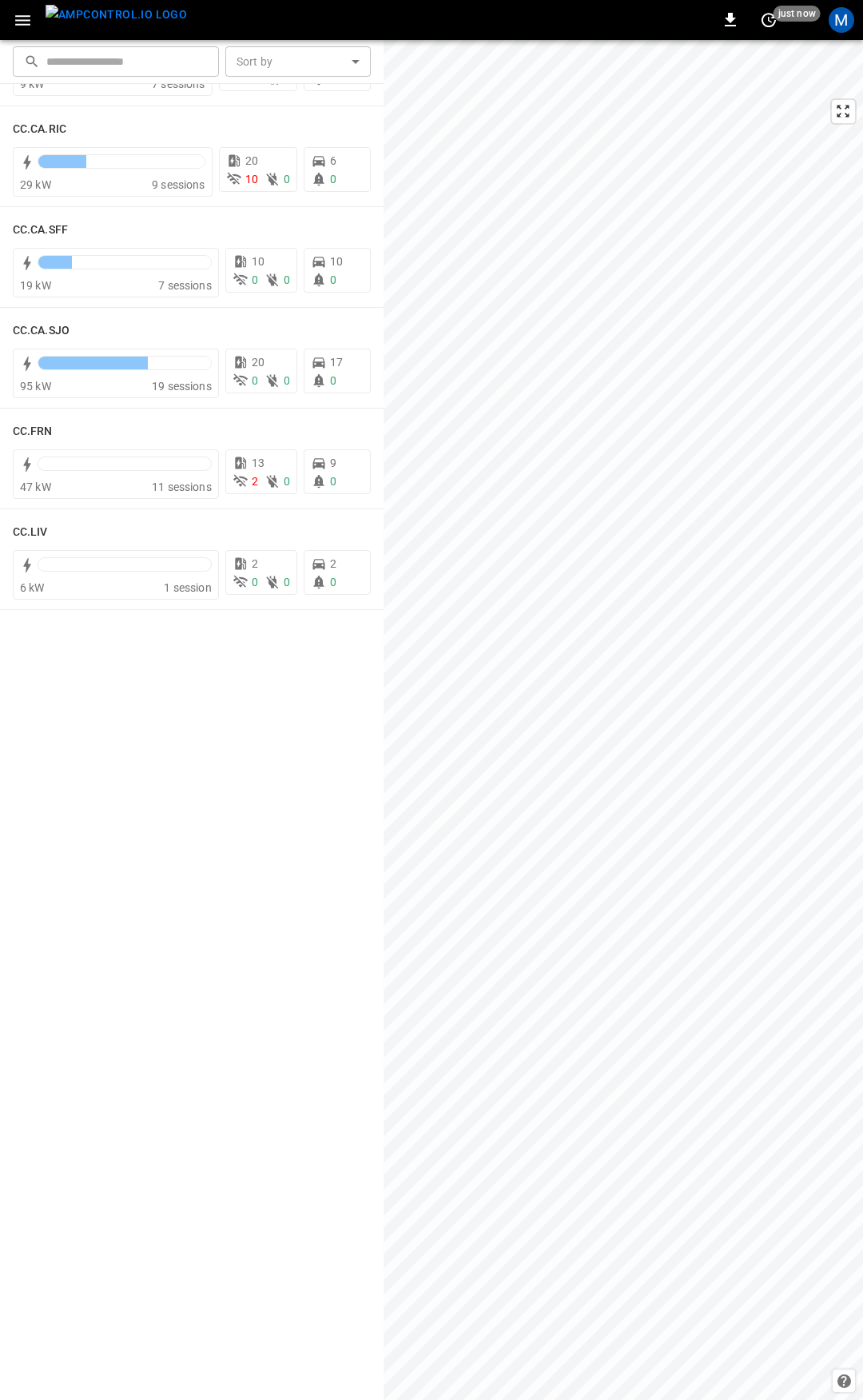
scroll to position [0, 0]
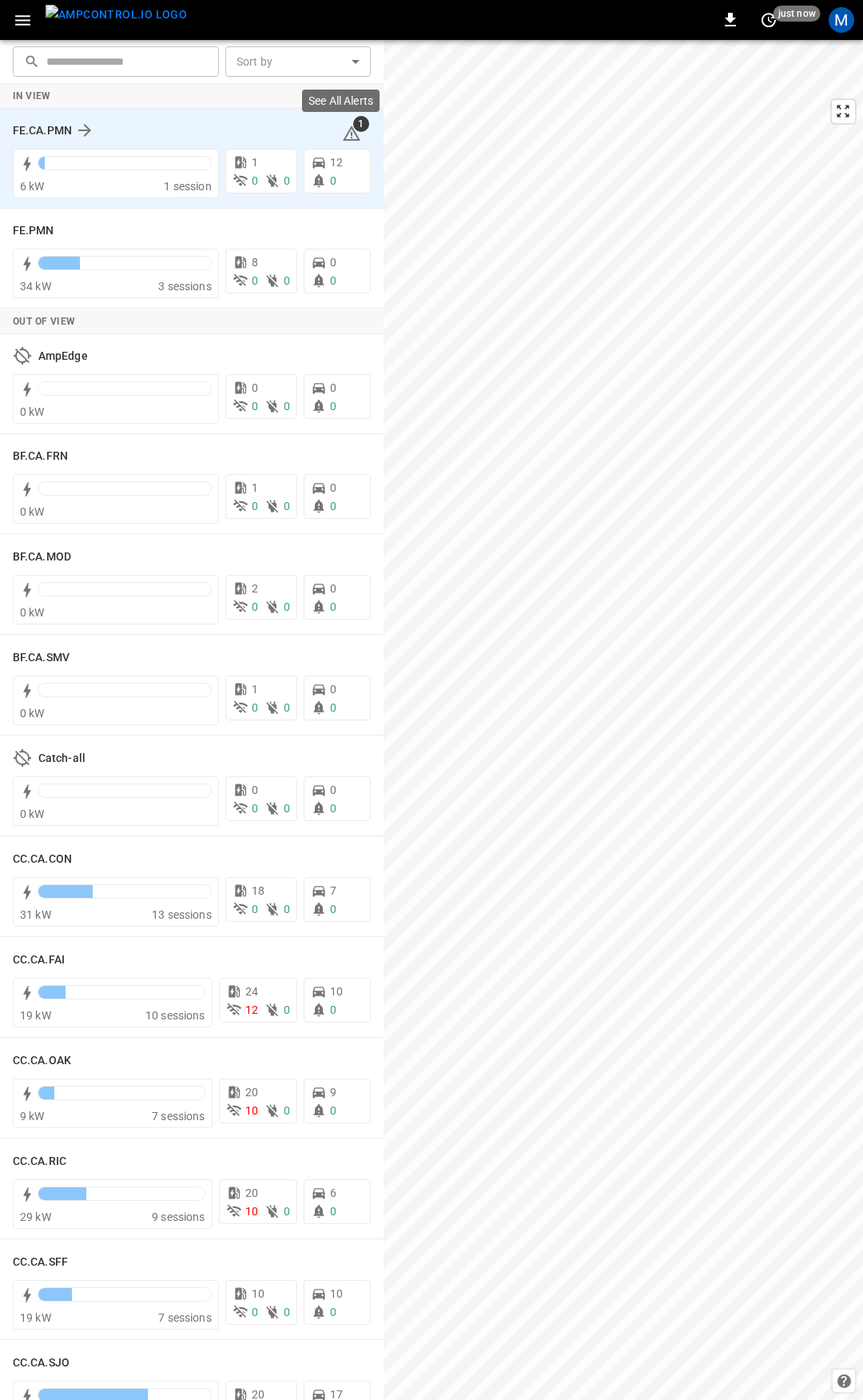
click at [345, 137] on icon at bounding box center [351, 133] width 19 height 19
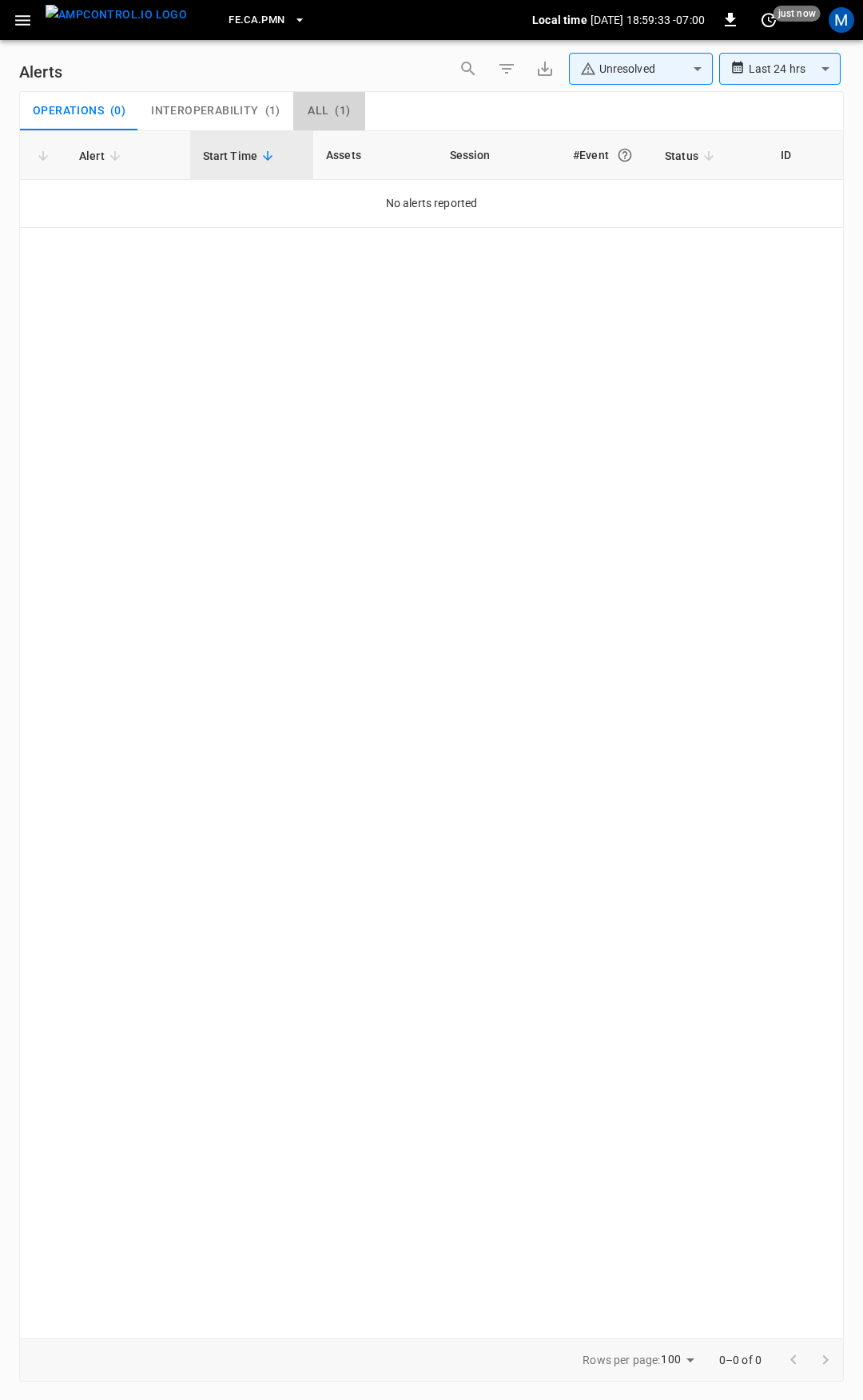
drag, startPoint x: 313, startPoint y: 105, endPoint x: 354, endPoint y: 168, distance: 75.6
click at [313, 105] on button "All ( 1 )" at bounding box center [329, 111] width 72 height 38
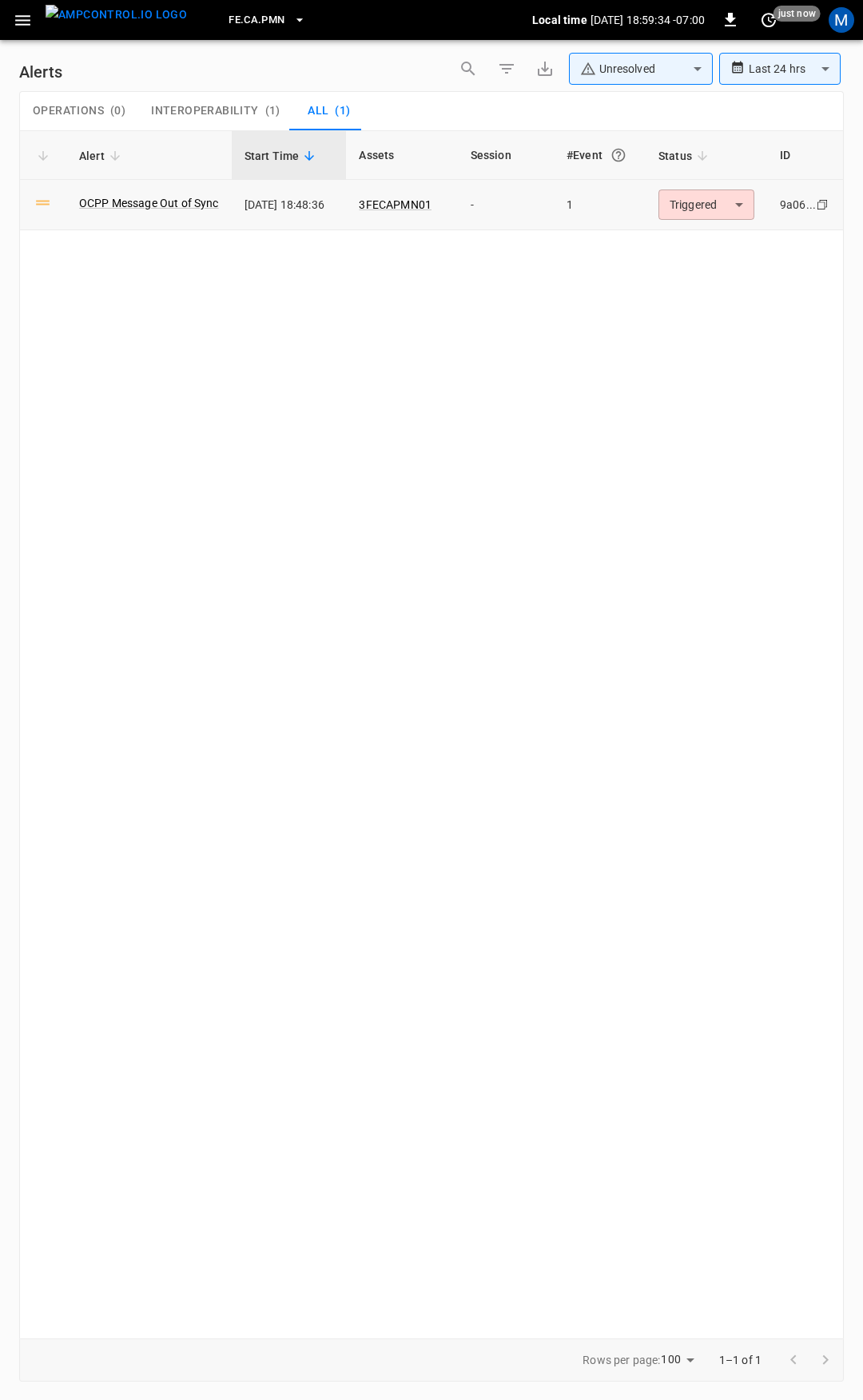
click at [715, 205] on body "**********" at bounding box center [431, 697] width 863 height 1394
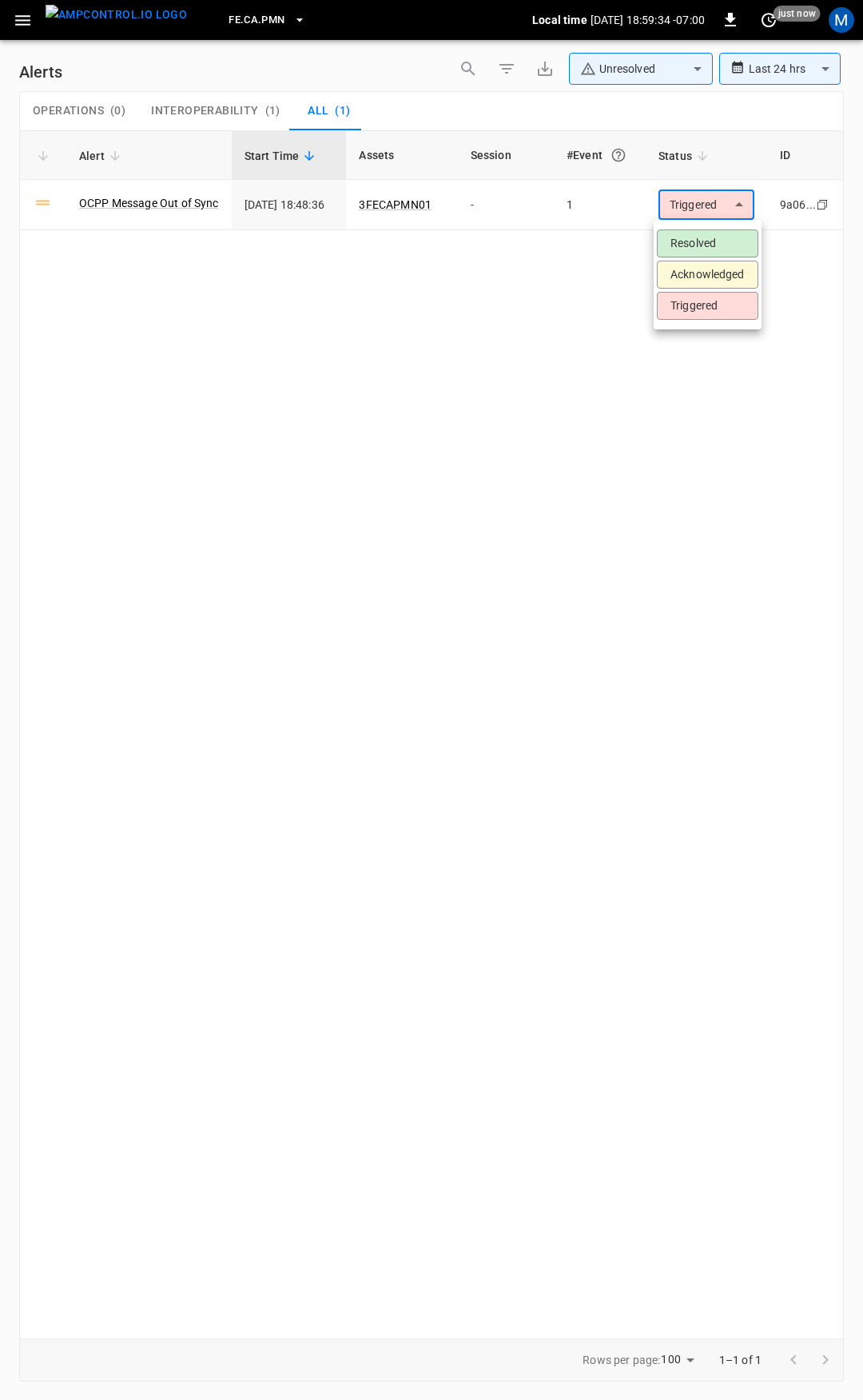
drag, startPoint x: 709, startPoint y: 235, endPoint x: 699, endPoint y: 234, distance: 9.6
click at [709, 236] on li "Resolved" at bounding box center [708, 243] width 102 height 28
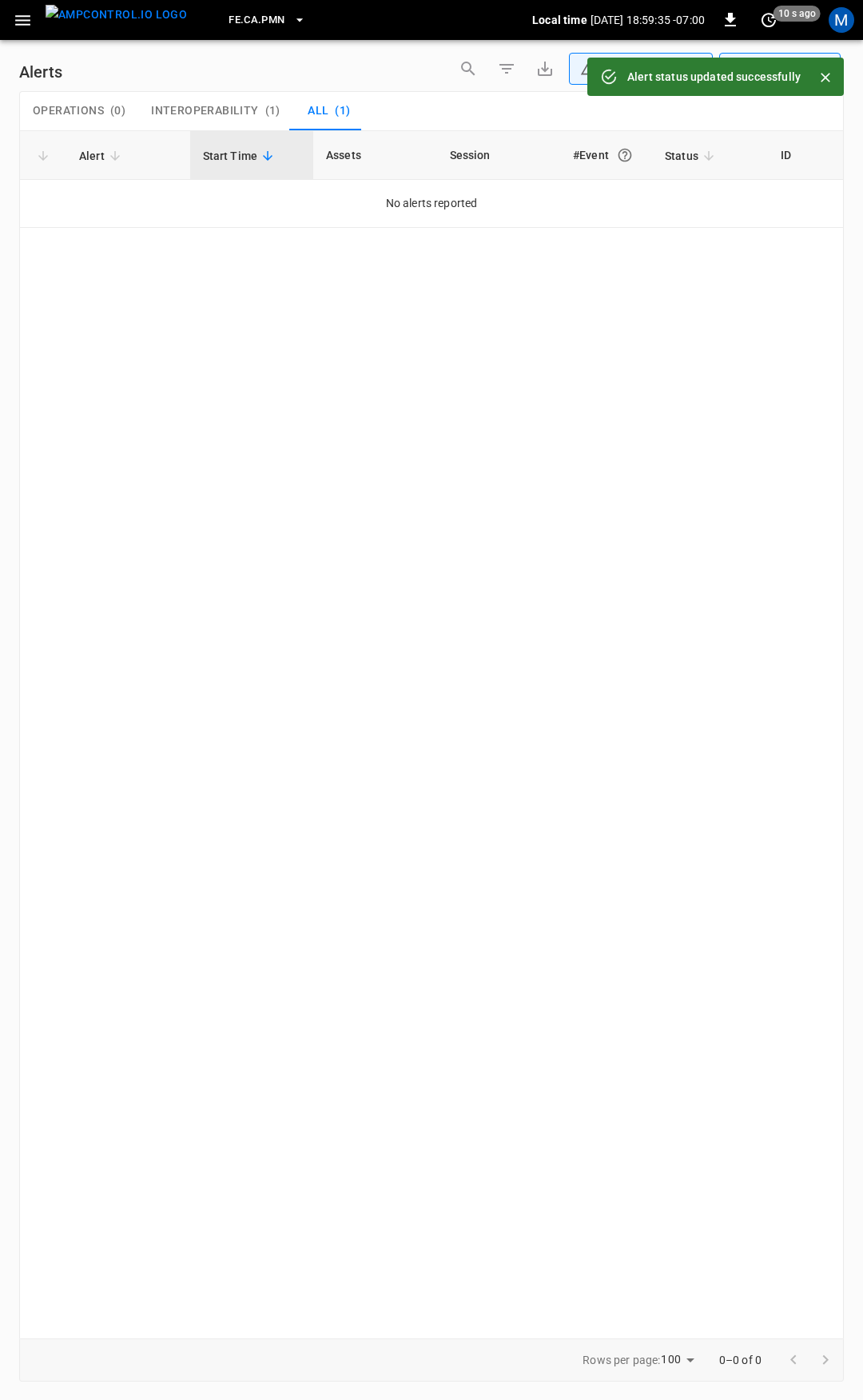
click at [15, 22] on icon "button" at bounding box center [23, 20] width 20 height 20
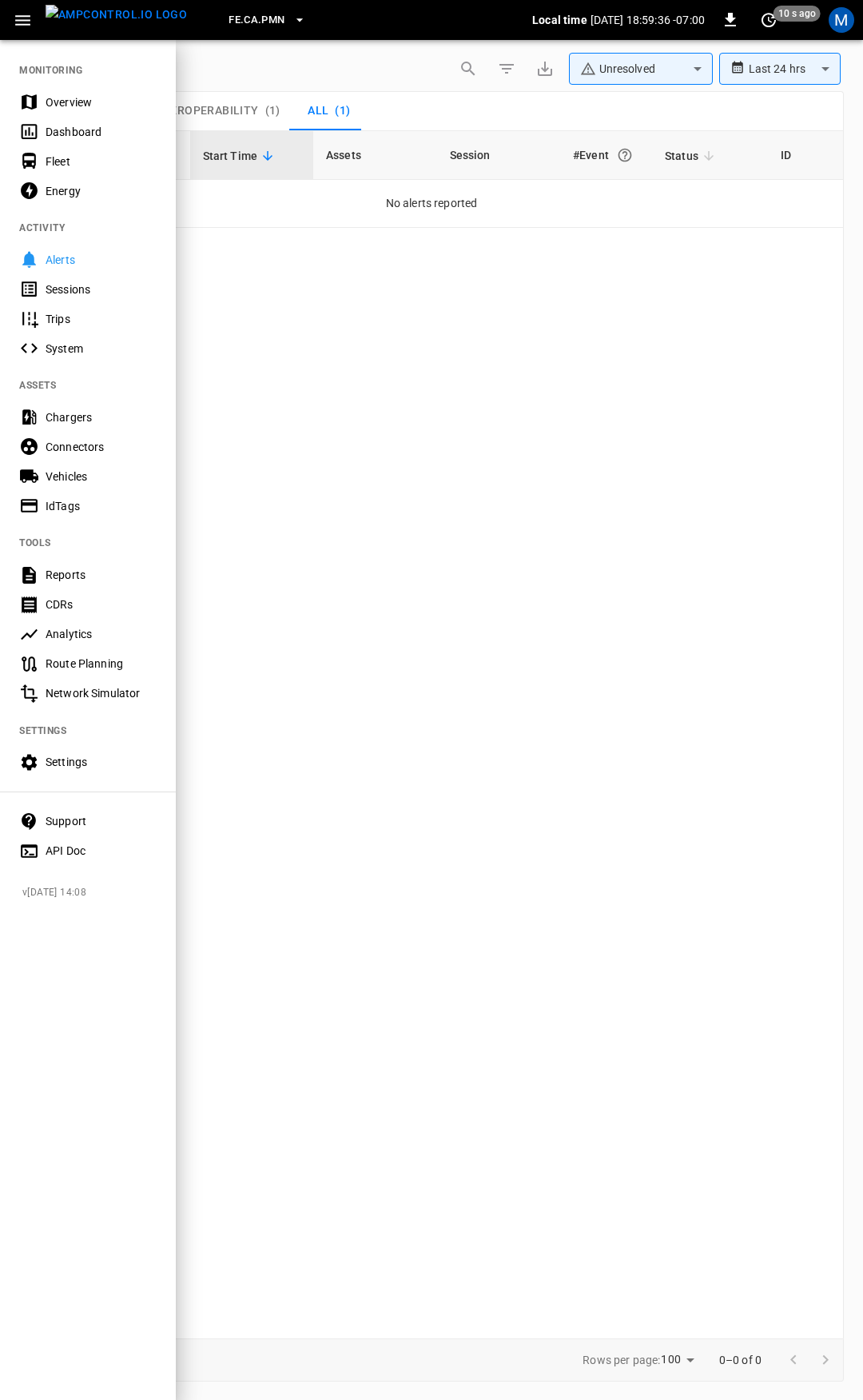
click at [66, 102] on div "Overview" at bounding box center [101, 102] width 111 height 16
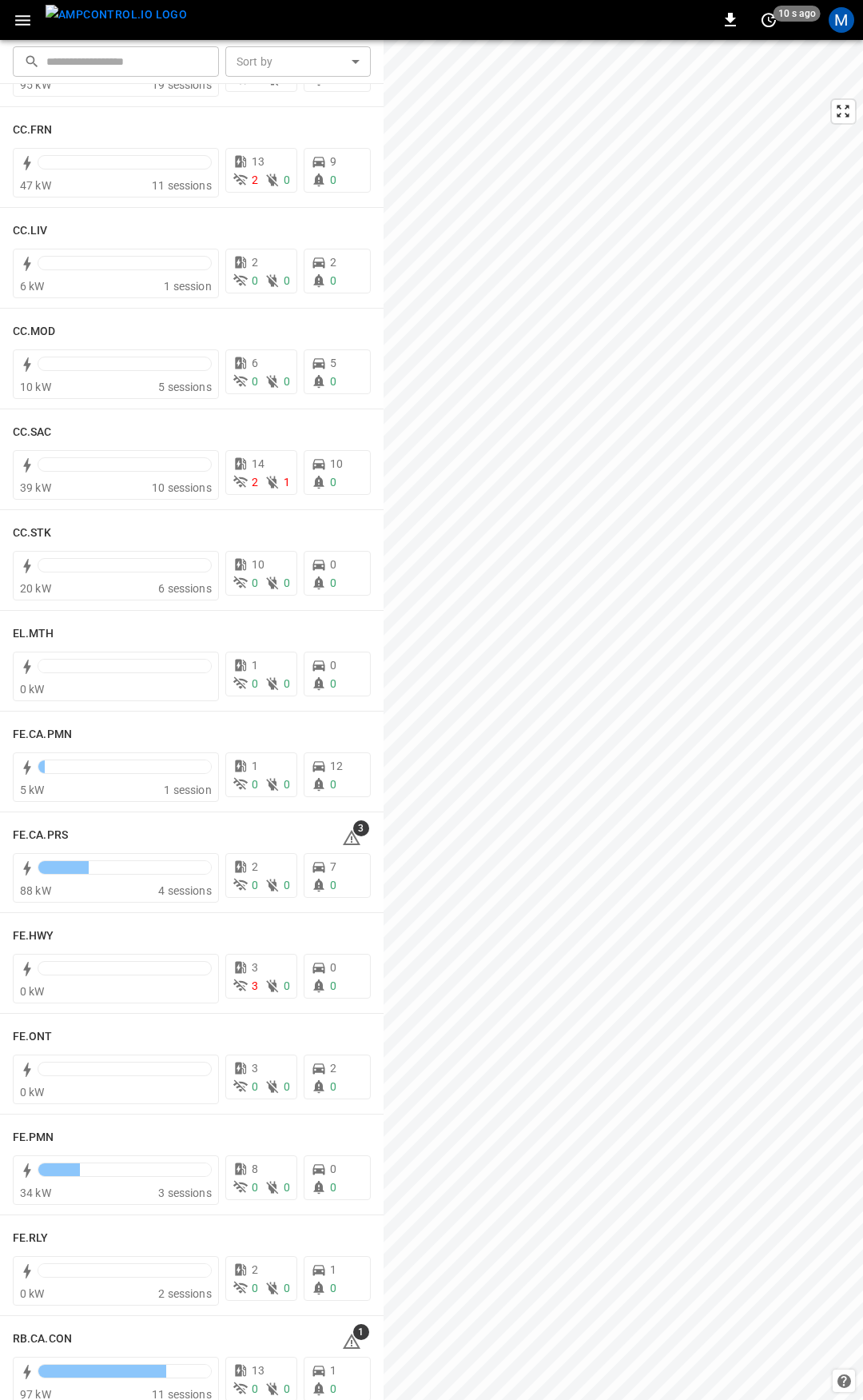
scroll to position [921, 0]
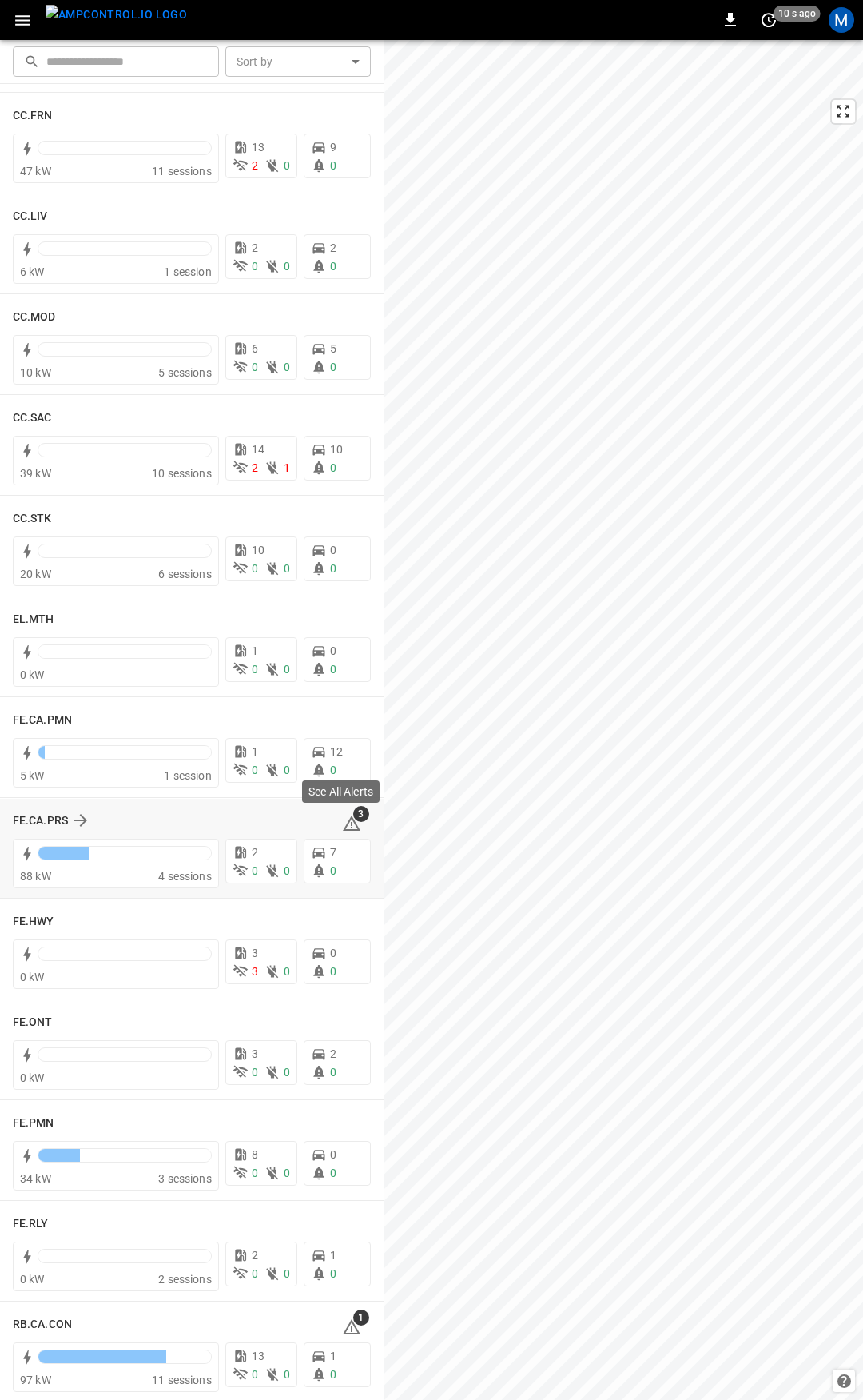
click at [343, 819] on icon at bounding box center [352, 822] width 18 height 15
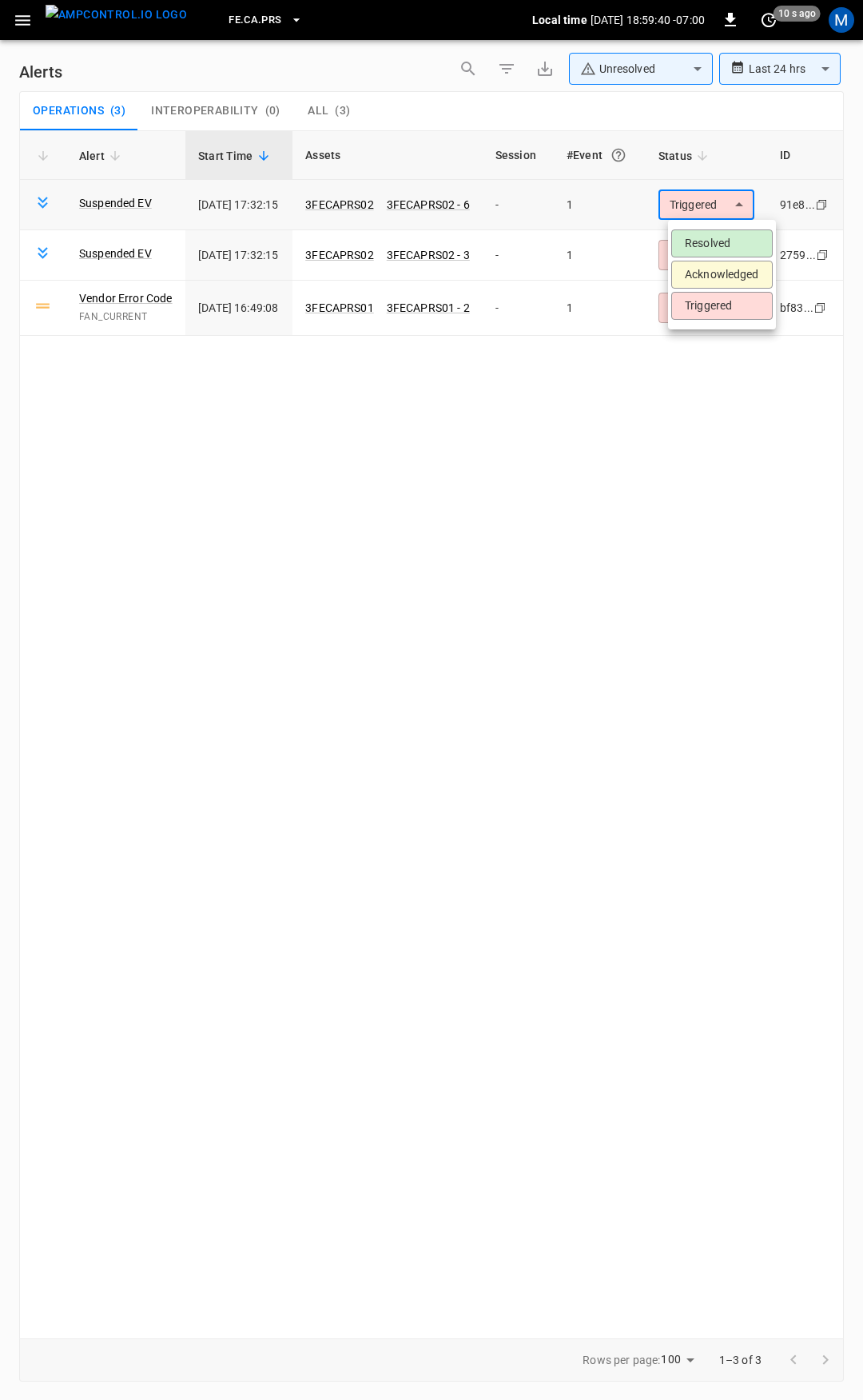
click at [739, 216] on body "**********" at bounding box center [431, 697] width 863 height 1394
click at [716, 245] on li "Resolved" at bounding box center [722, 243] width 102 height 28
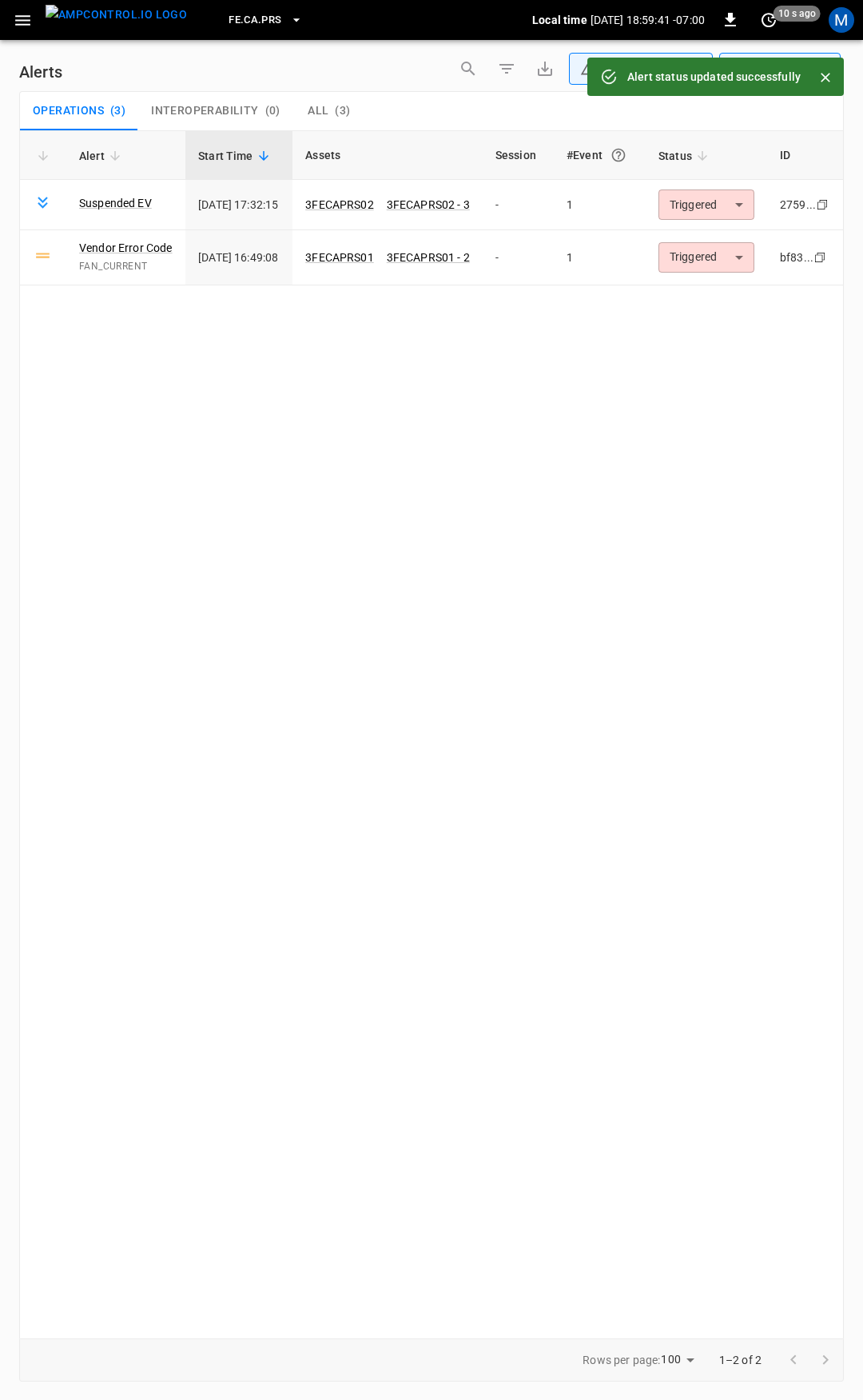
click at [742, 197] on body "**********" at bounding box center [431, 697] width 863 height 1394
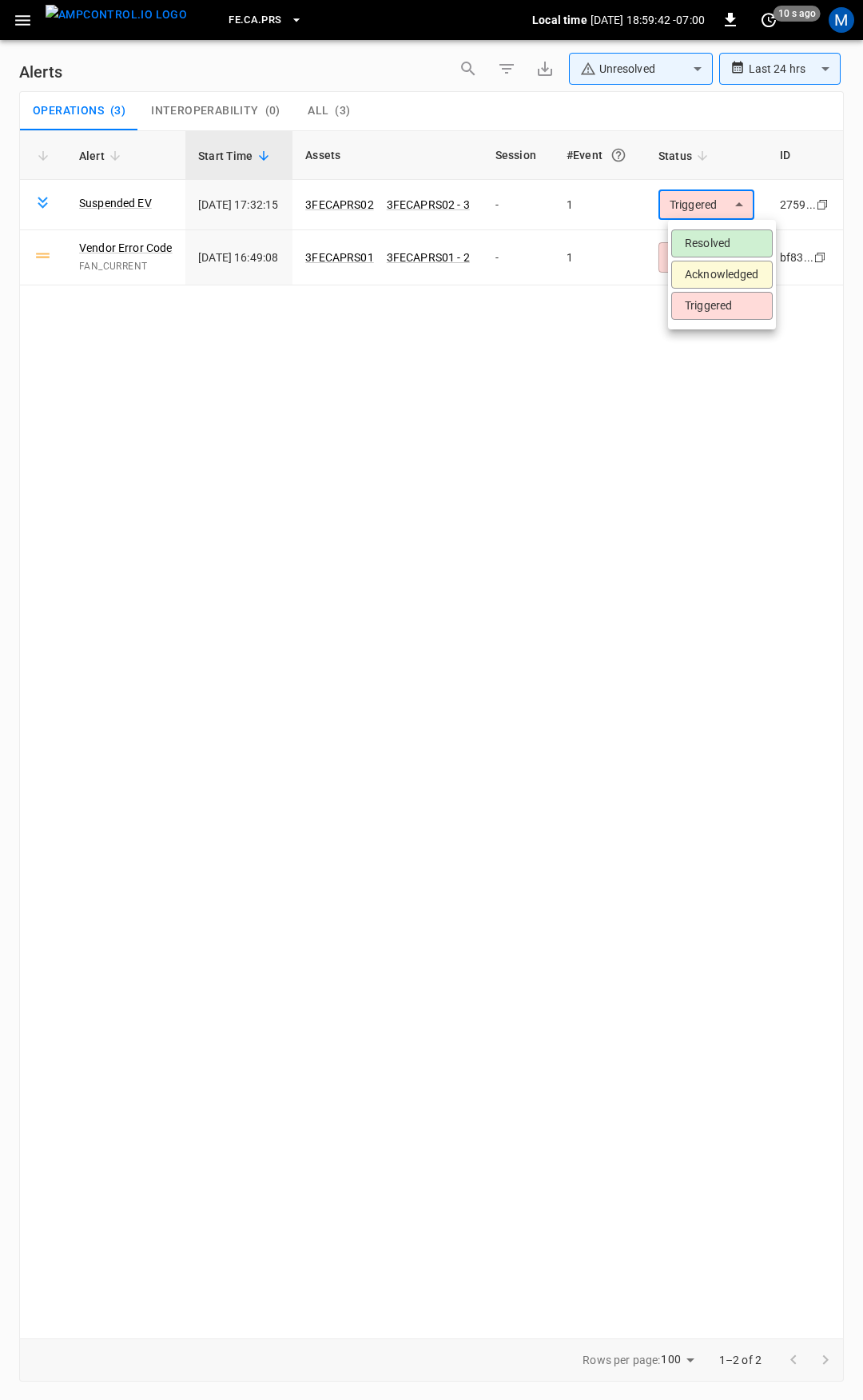
drag, startPoint x: 730, startPoint y: 224, endPoint x: 731, endPoint y: 245, distance: 20.8
click at [730, 229] on ul "Resolved Acknowledged Triggered" at bounding box center [722, 275] width 108 height 110
click at [731, 251] on li "Resolved" at bounding box center [722, 243] width 102 height 28
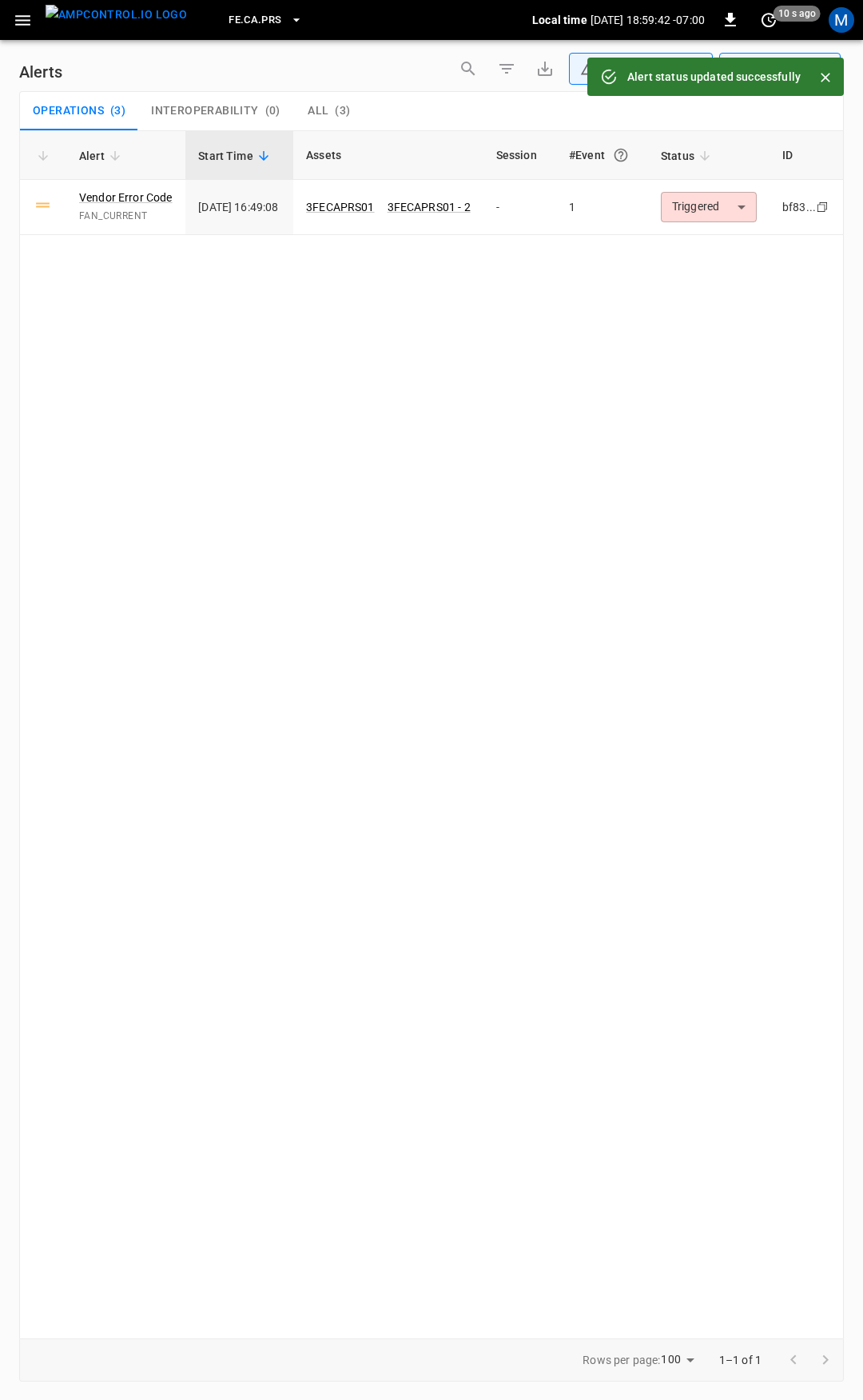
click at [729, 201] on body "**********" at bounding box center [431, 697] width 863 height 1394
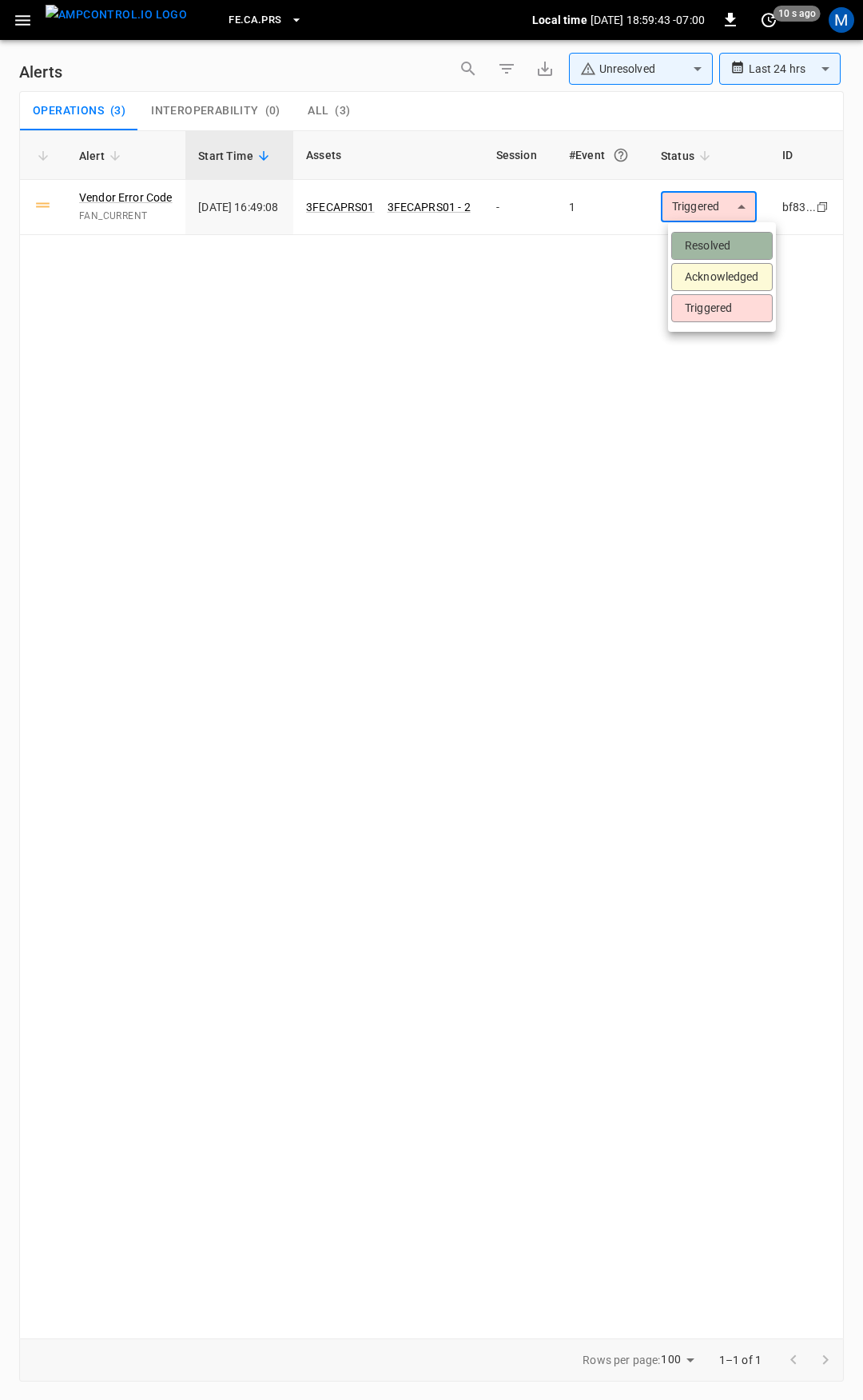
click at [724, 254] on li "Resolved" at bounding box center [722, 246] width 102 height 28
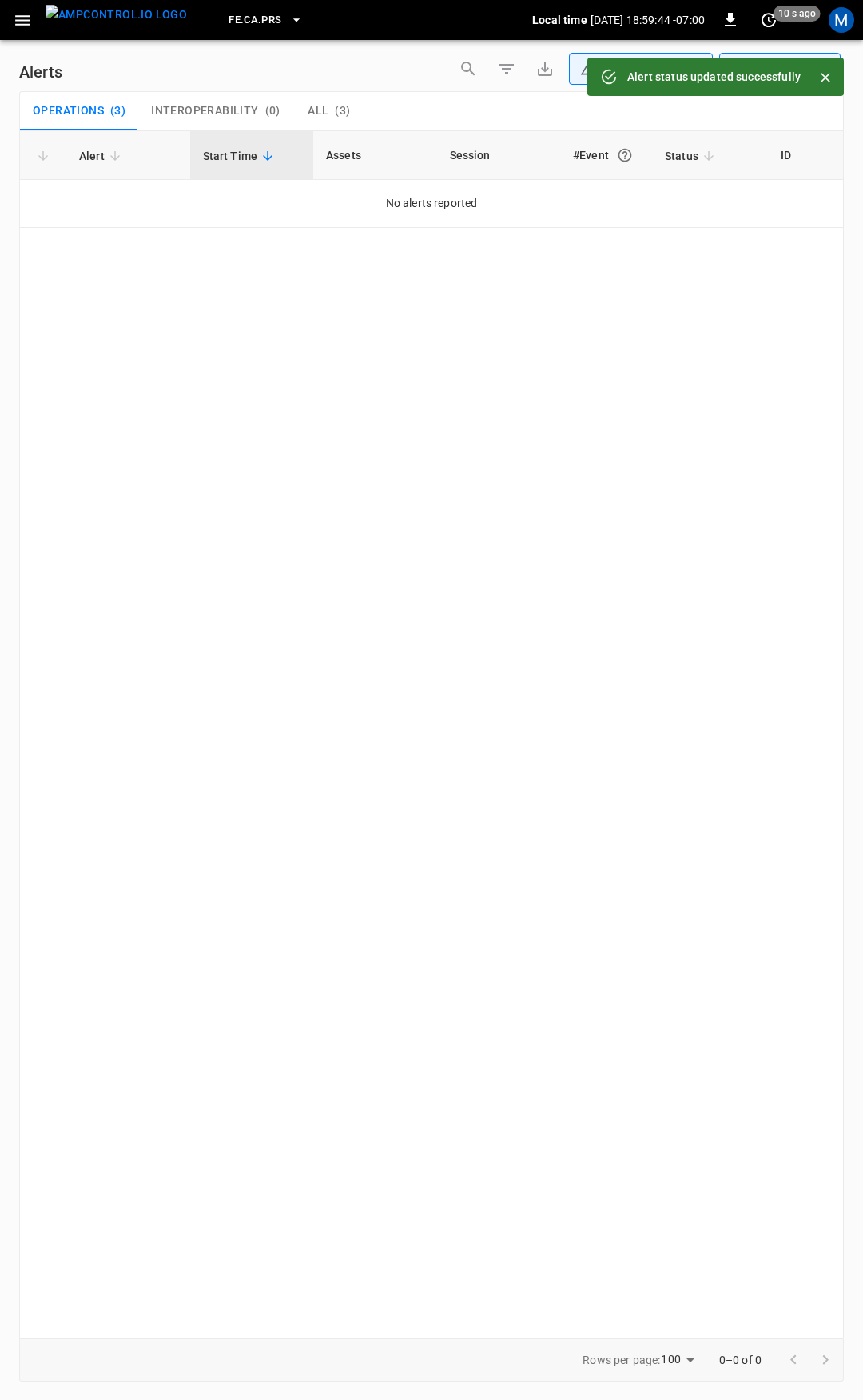
click at [34, 30] on button "button" at bounding box center [22, 21] width 33 height 30
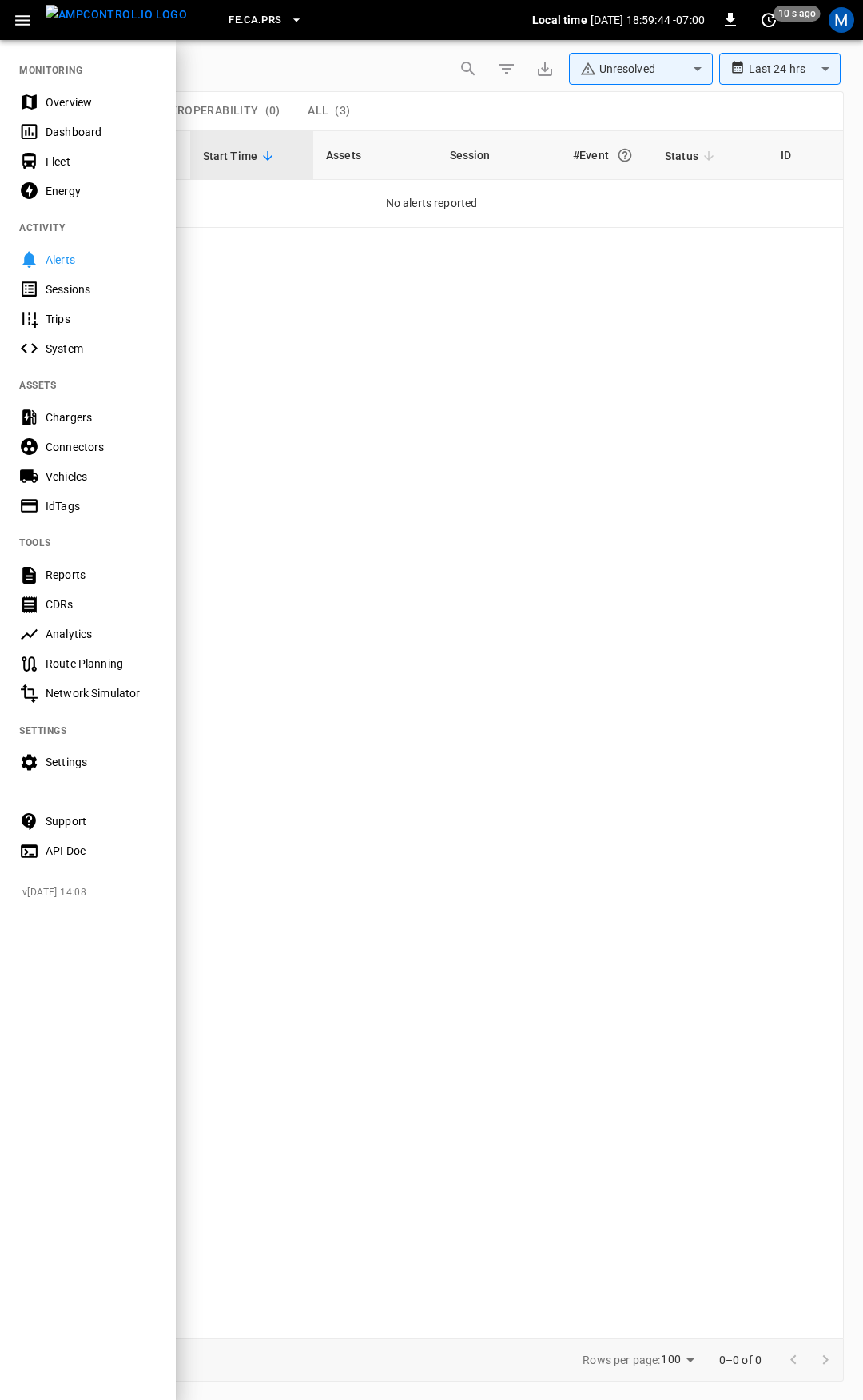
click at [62, 100] on div "Overview" at bounding box center [101, 102] width 111 height 16
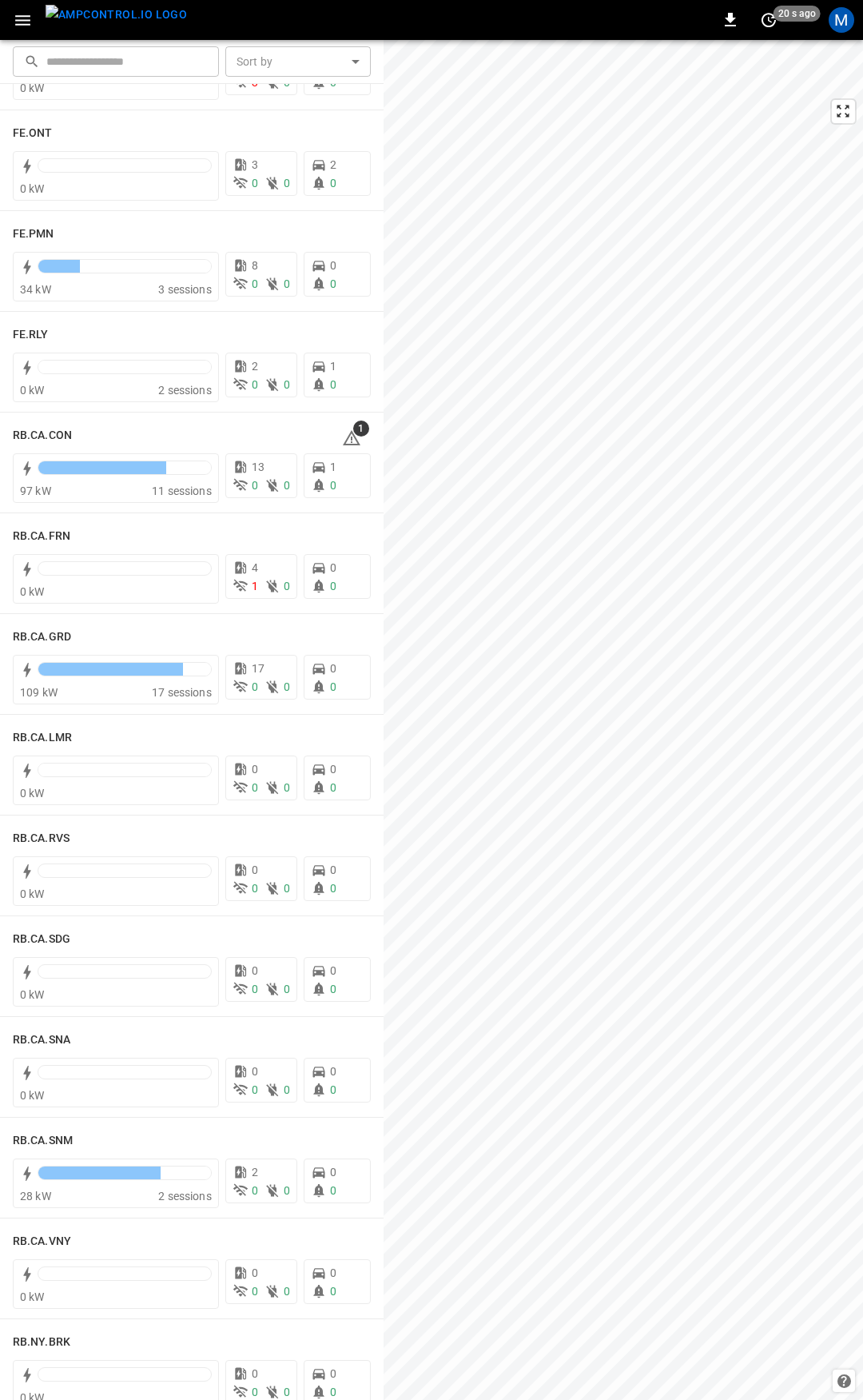
scroll to position [1992, 0]
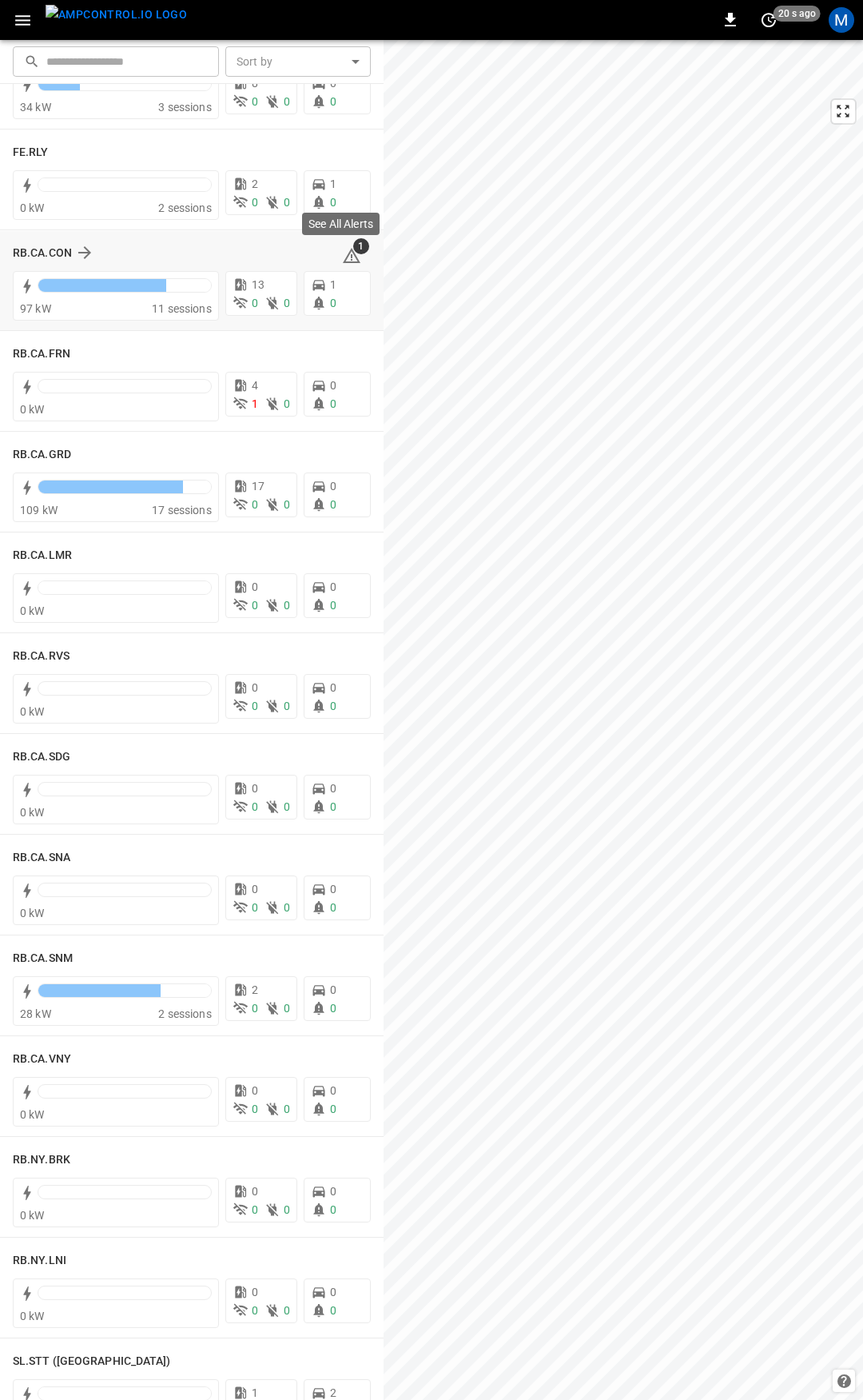
click at [353, 253] on span "1" at bounding box center [361, 246] width 16 height 16
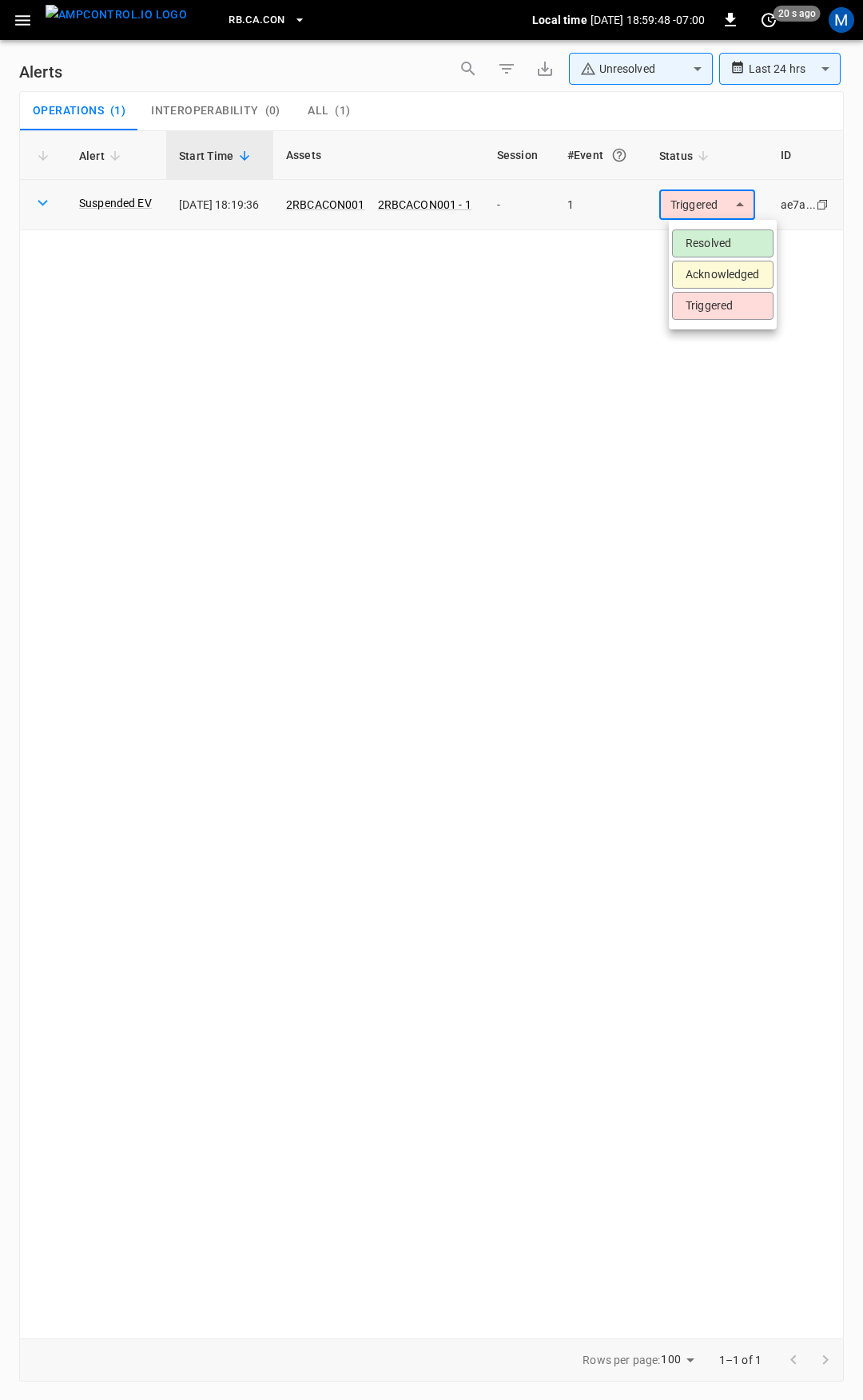
click at [733, 202] on body "**********" at bounding box center [431, 697] width 863 height 1394
click at [718, 237] on li "Resolved" at bounding box center [723, 243] width 102 height 28
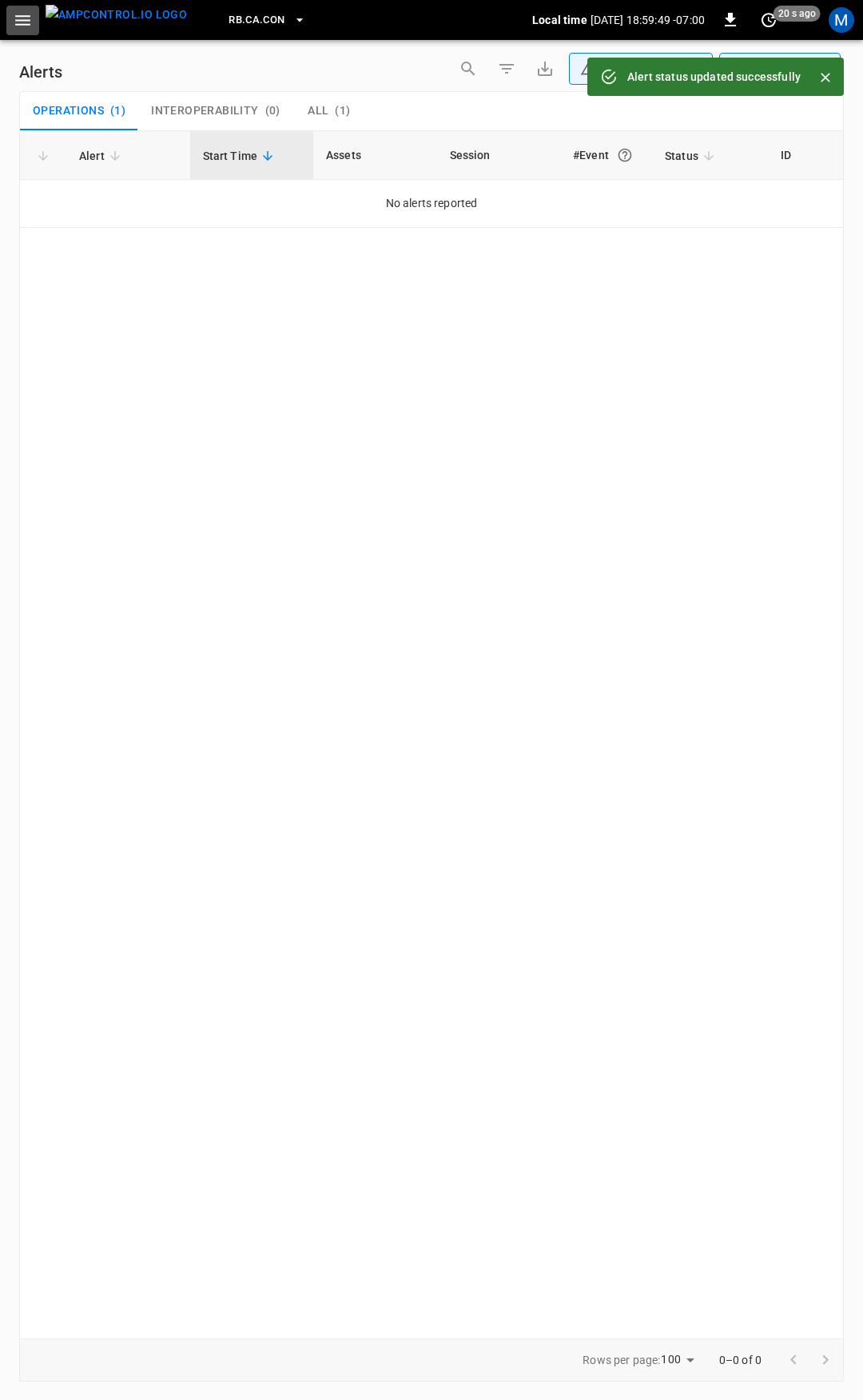
click at [19, 18] on icon "button" at bounding box center [23, 20] width 20 height 20
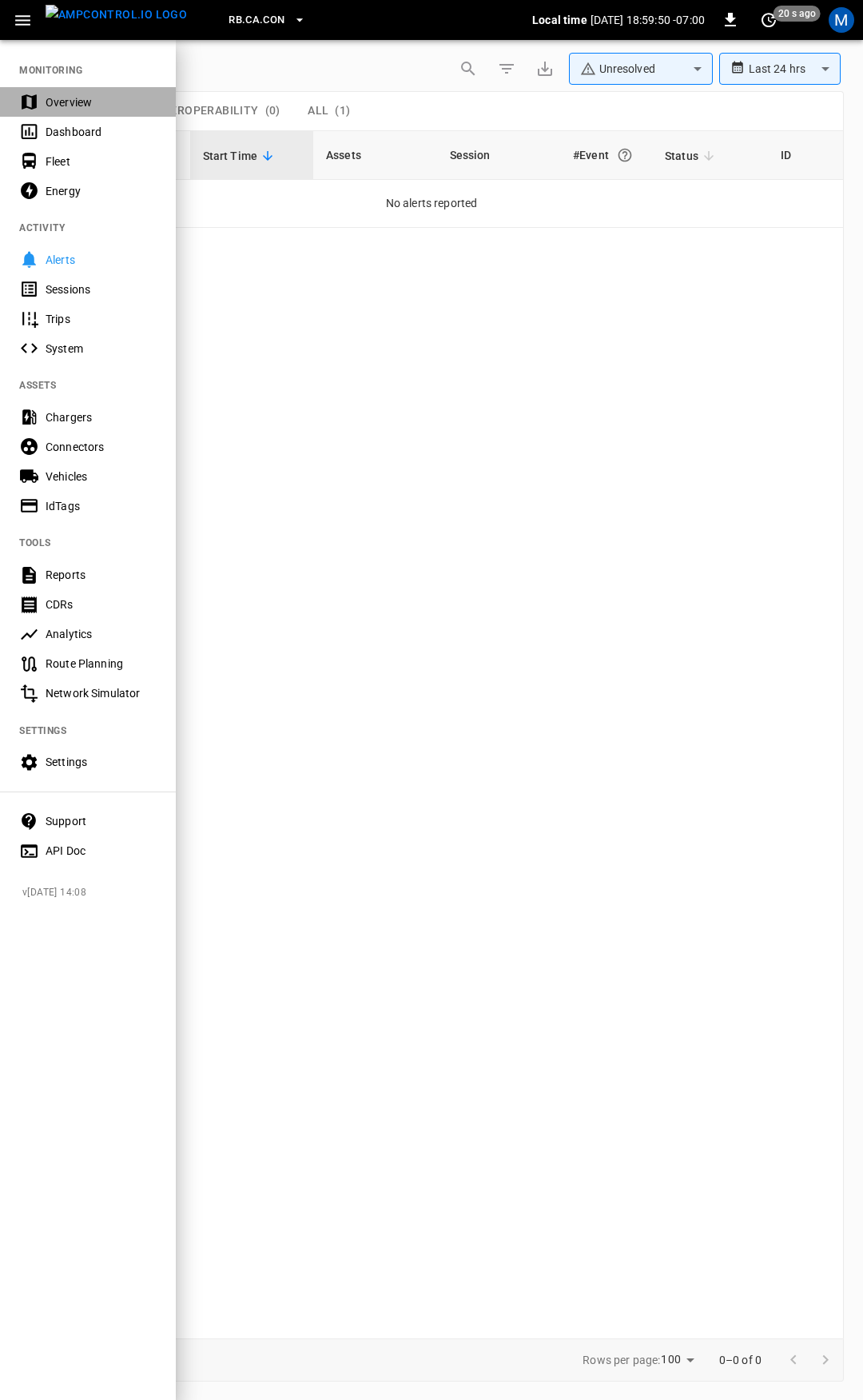
click at [78, 95] on div "Overview" at bounding box center [101, 102] width 111 height 16
